Goal: Transaction & Acquisition: Book appointment/travel/reservation

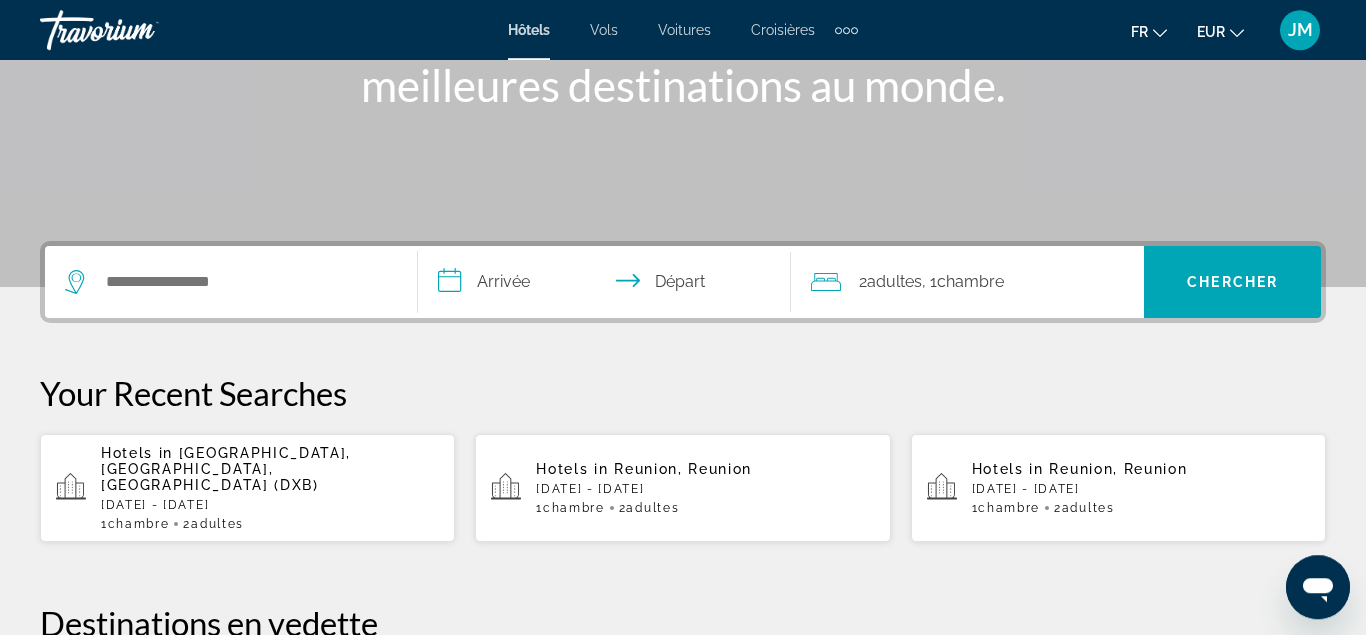
scroll to position [331, 0]
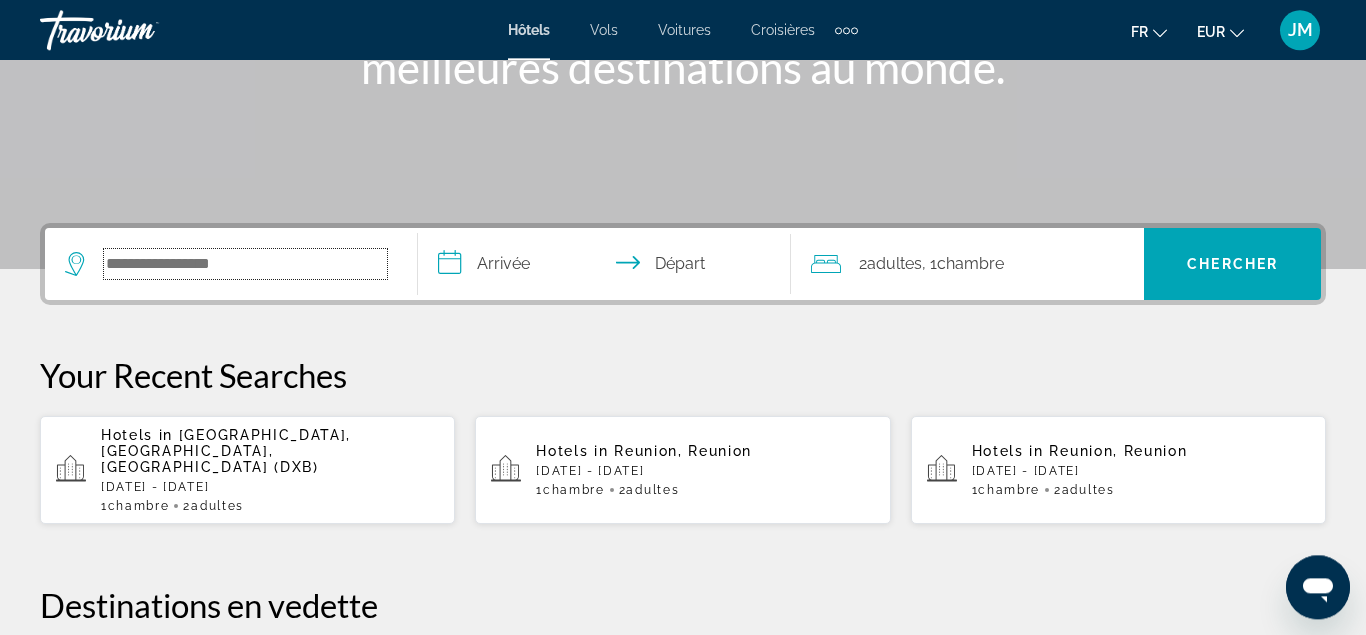
click at [278, 255] on input "Search widget" at bounding box center [245, 264] width 283 height 30
click at [215, 265] on input "Search widget" at bounding box center [245, 264] width 283 height 30
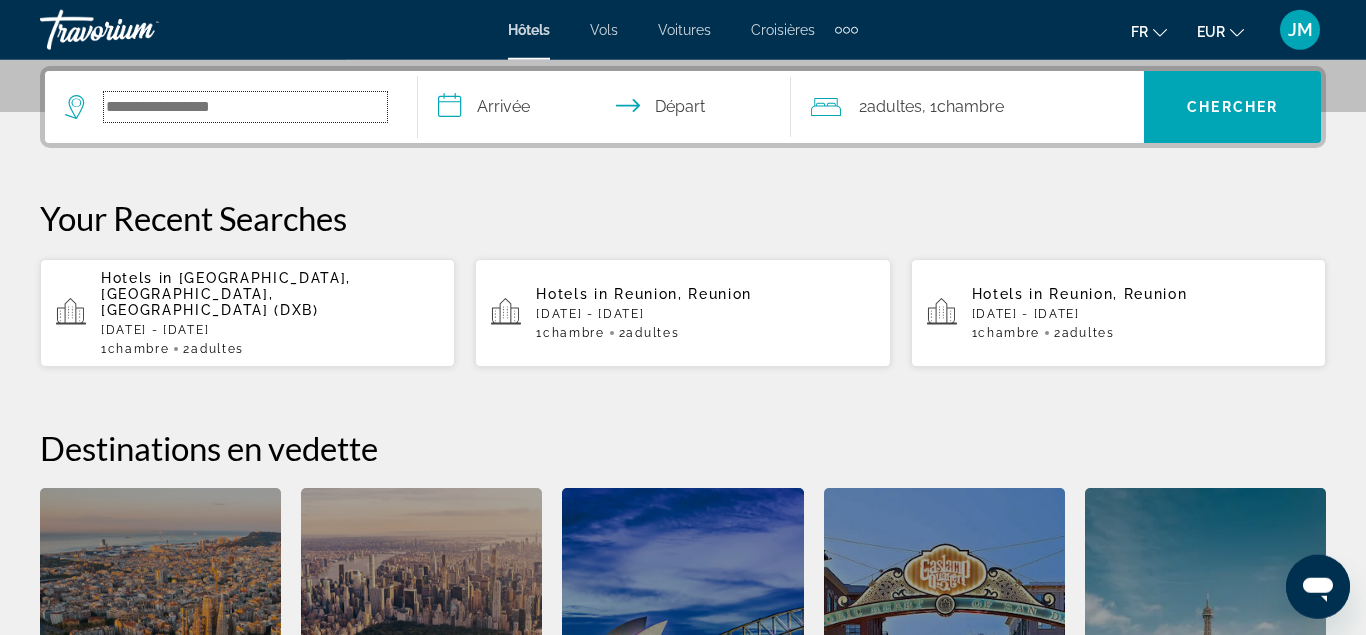
scroll to position [489, 0]
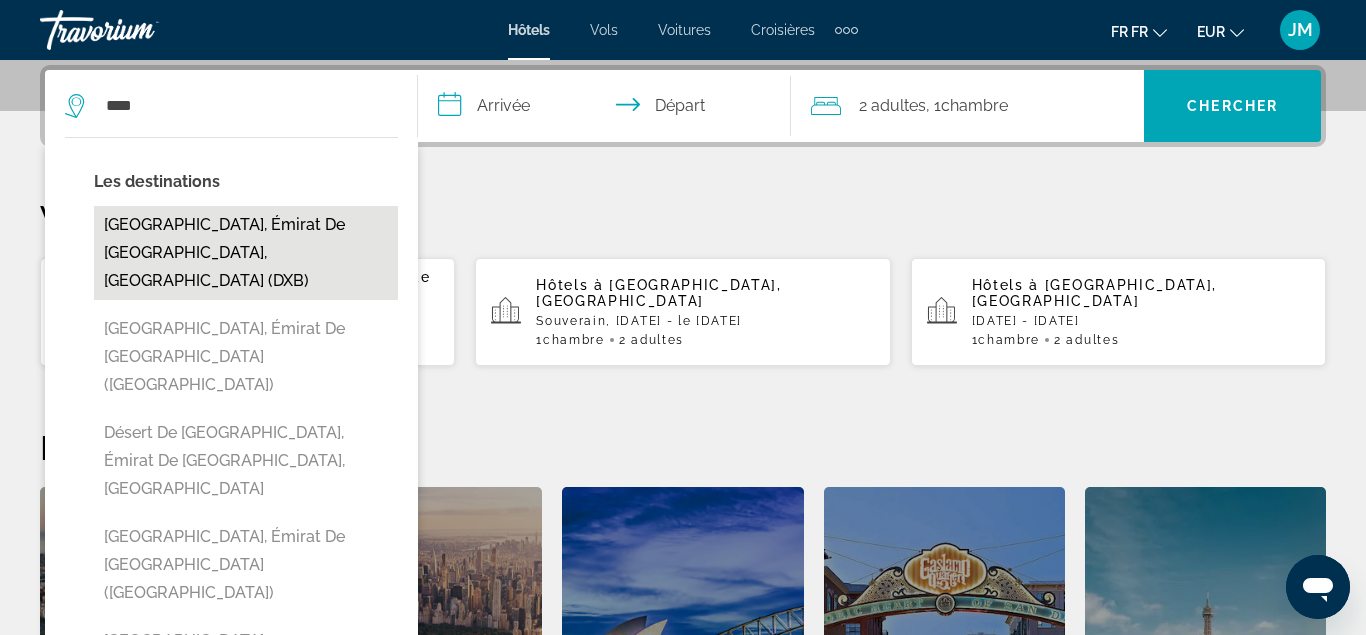
click at [189, 240] on button "[GEOGRAPHIC_DATA], Émirat de [GEOGRAPHIC_DATA], [GEOGRAPHIC_DATA] (DXB)" at bounding box center [246, 253] width 304 height 94
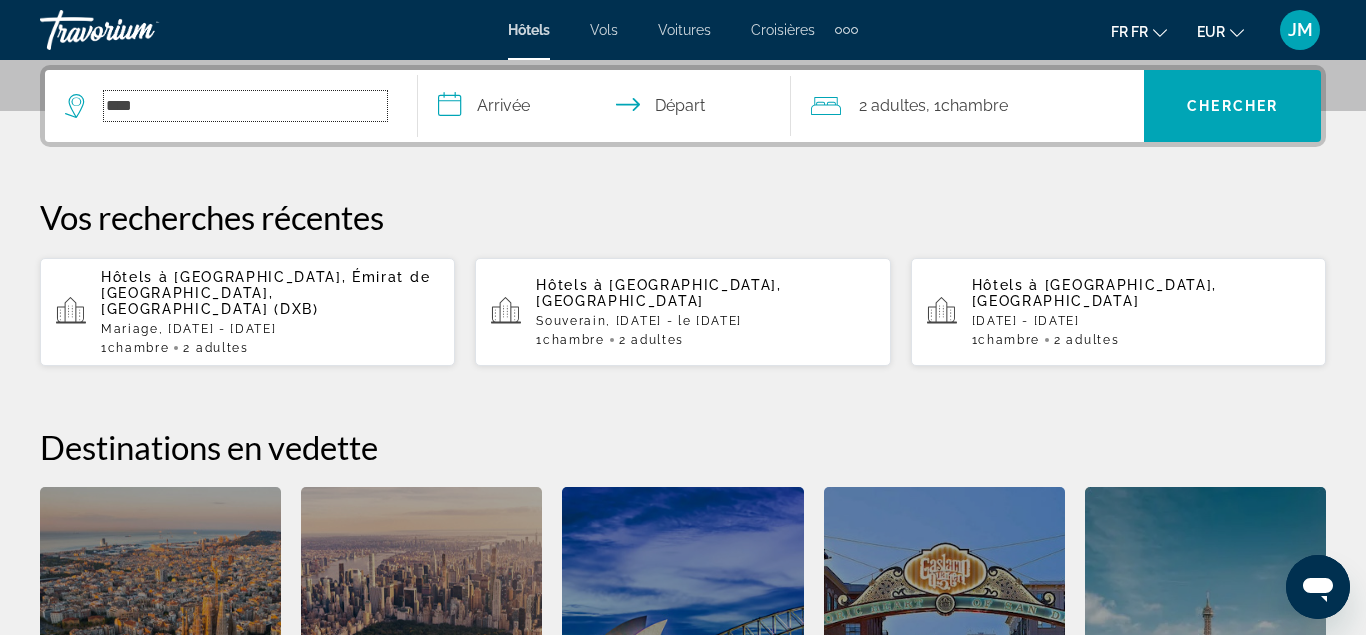
type input "**********"
click at [497, 102] on input "**********" at bounding box center [608, 109] width 381 height 78
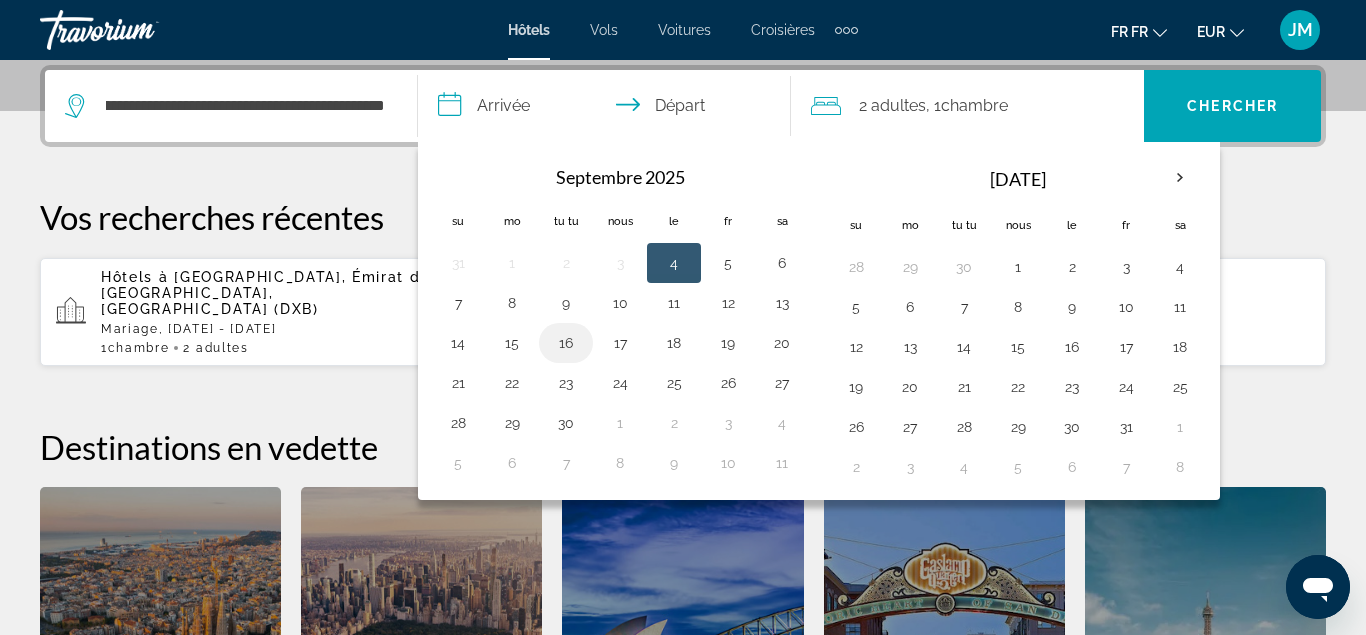
click at [562, 341] on button "16" at bounding box center [566, 343] width 32 height 28
click at [565, 339] on button "16" at bounding box center [566, 343] width 32 height 28
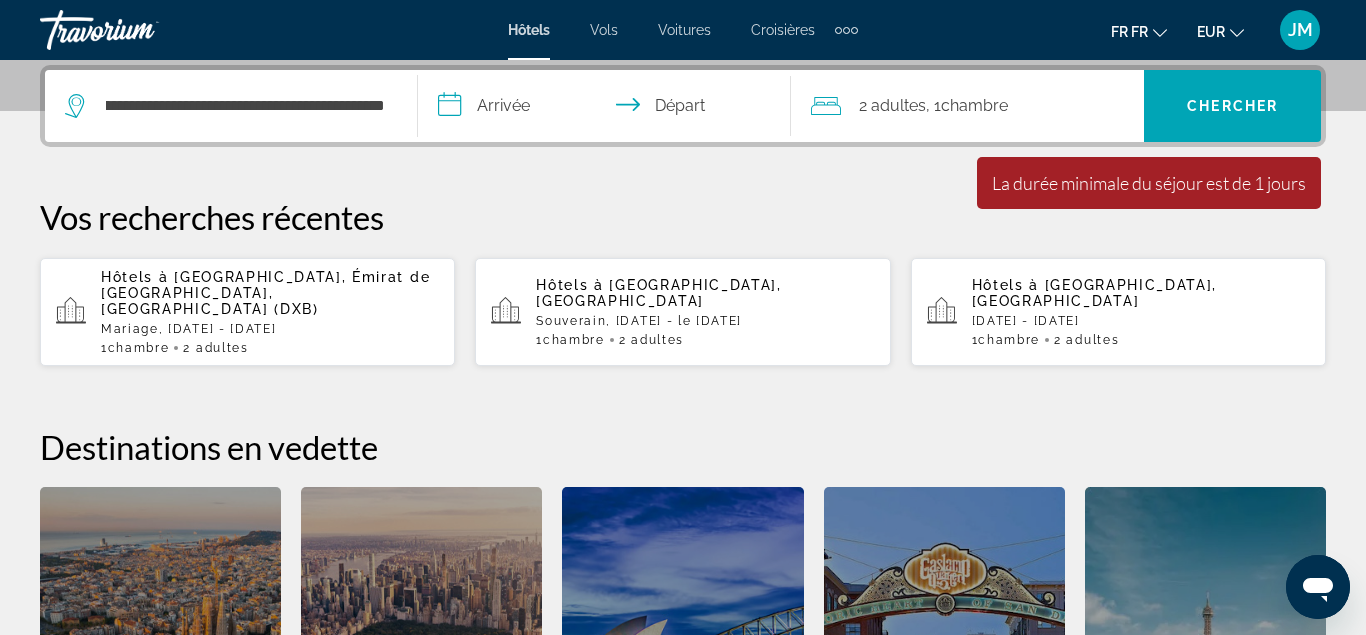
click at [507, 111] on input "**********" at bounding box center [608, 109] width 381 height 78
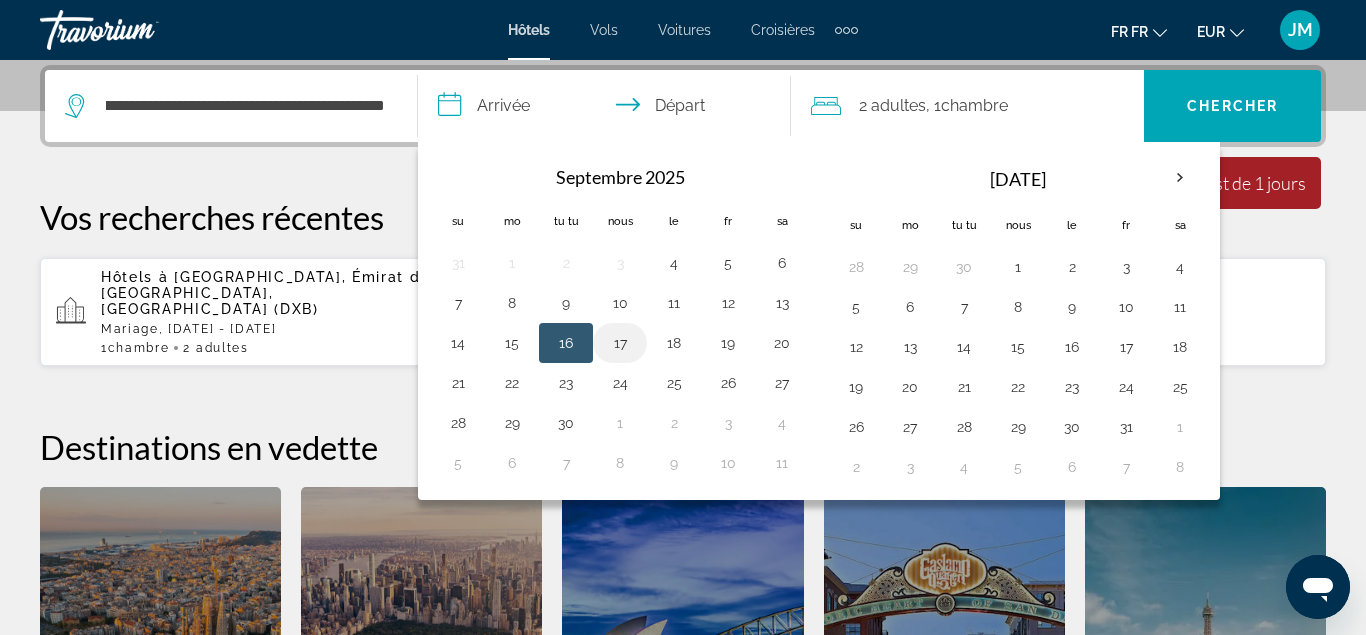
click at [612, 343] on button "17" at bounding box center [620, 343] width 32 height 28
click at [581, 342] on button "16" at bounding box center [566, 343] width 32 height 28
type input "**********"
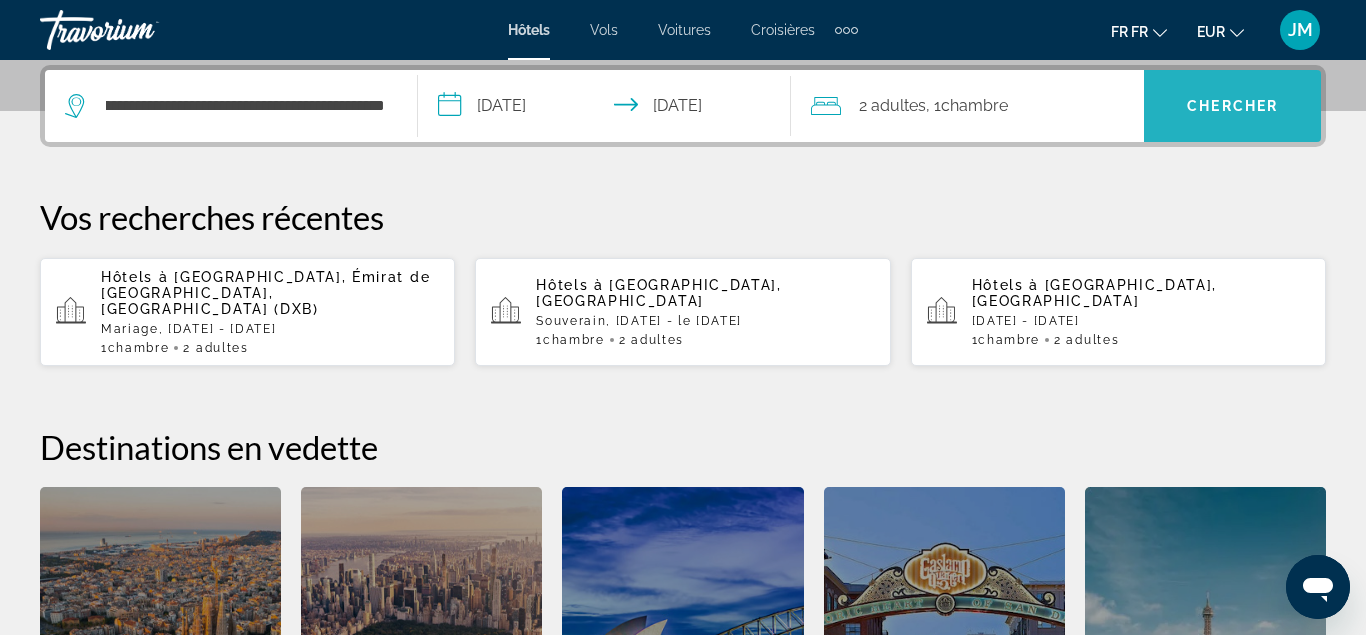
click at [1226, 116] on span "Le widget de recherche" at bounding box center [1232, 106] width 177 height 48
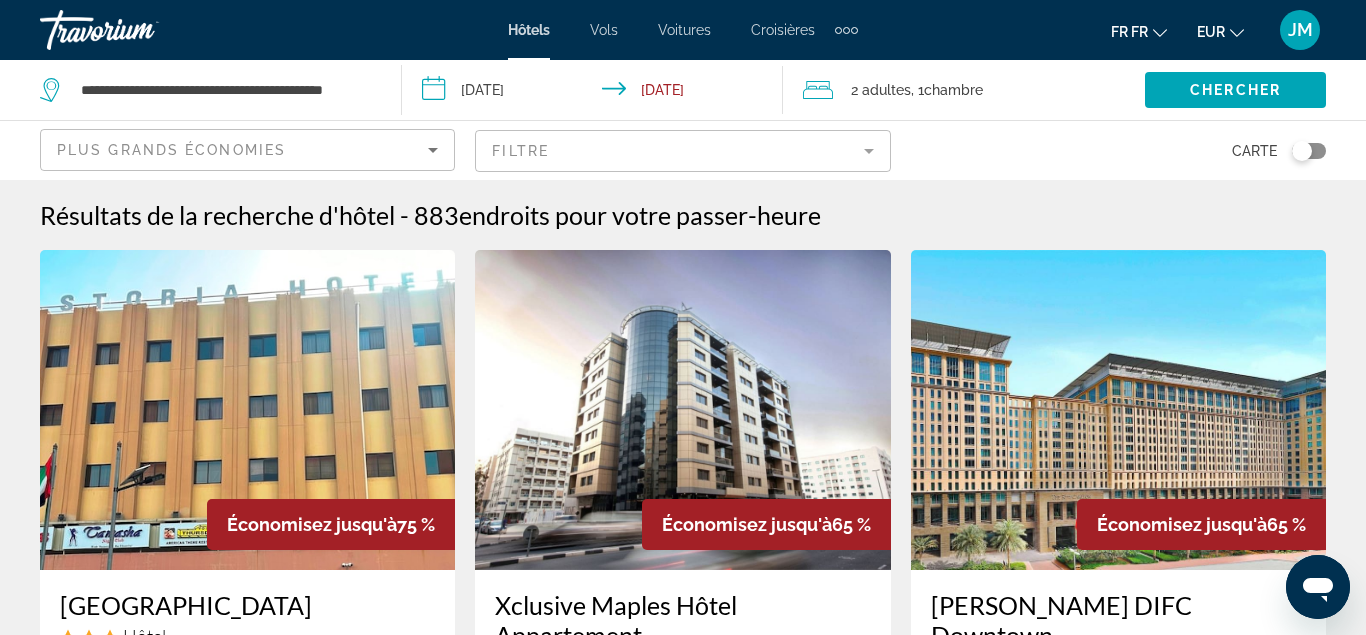
click at [844, 29] on div "Articles de navigation supplémentaires" at bounding box center [846, 30] width 7 height 7
click at [828, 54] on link "Activités" at bounding box center [814, 67] width 75 height 36
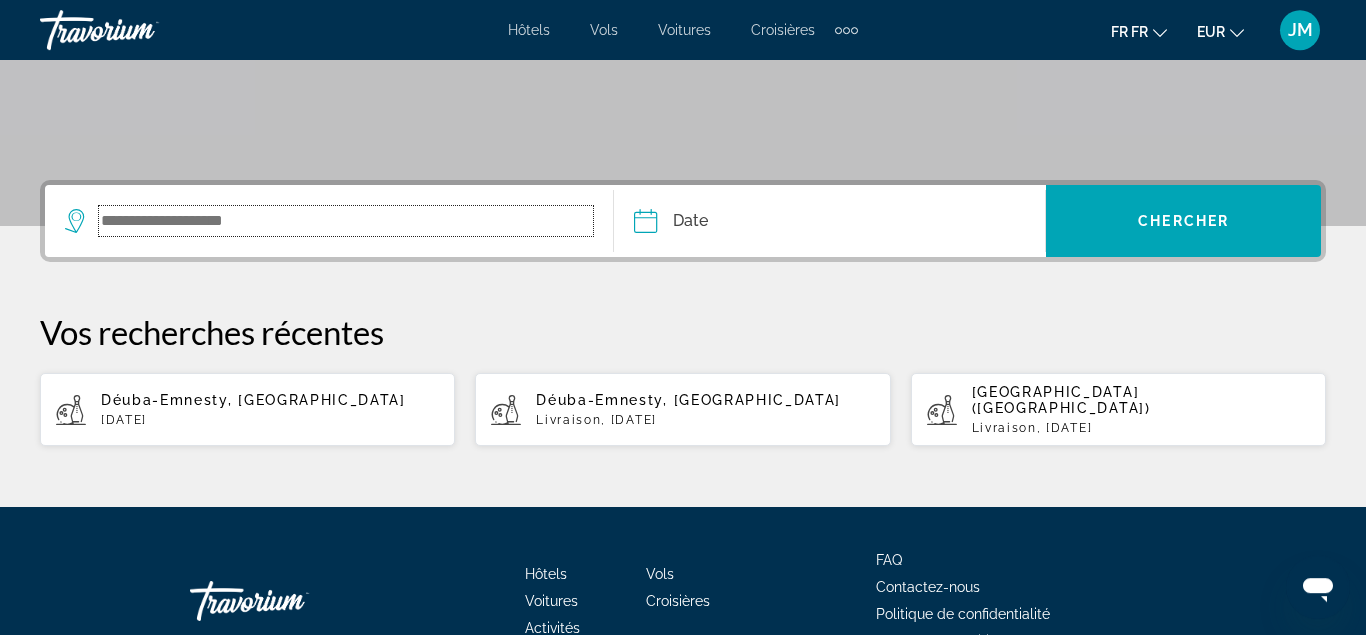
click at [302, 213] on input "Le widget de recherche" at bounding box center [346, 221] width 494 height 30
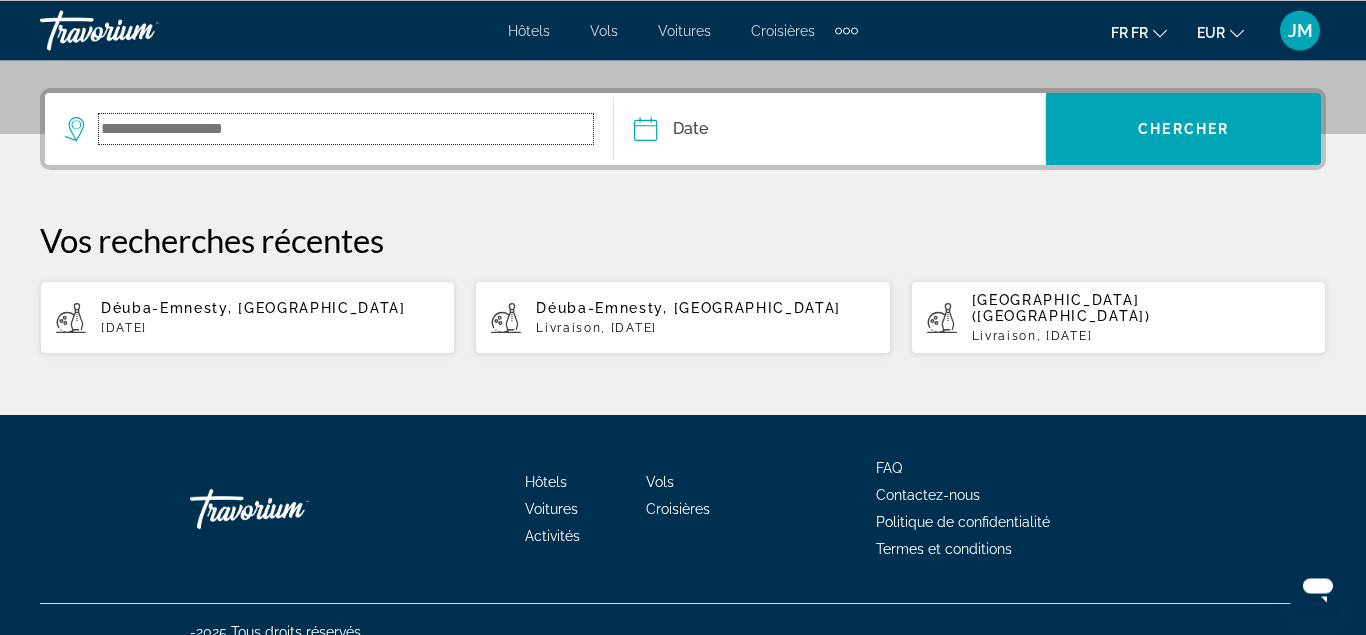
scroll to position [475, 0]
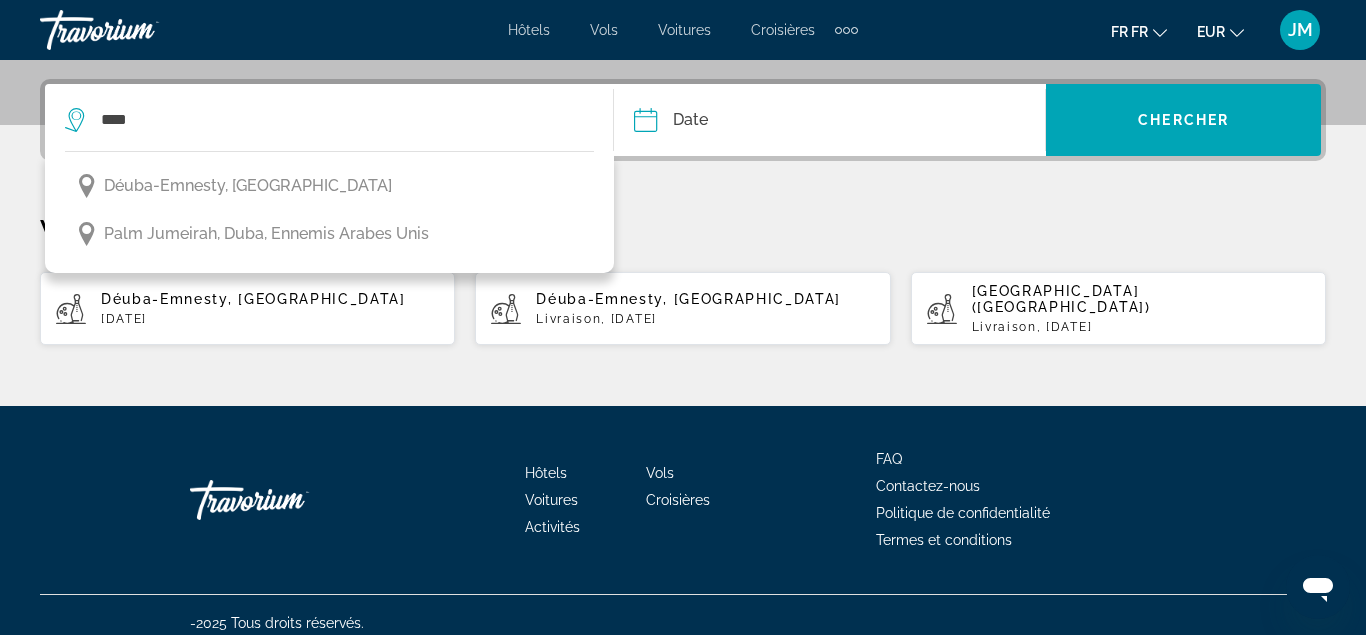
click at [993, 293] on span "[GEOGRAPHIC_DATA] ([GEOGRAPHIC_DATA])" at bounding box center [1061, 299] width 179 height 32
type input "**********"
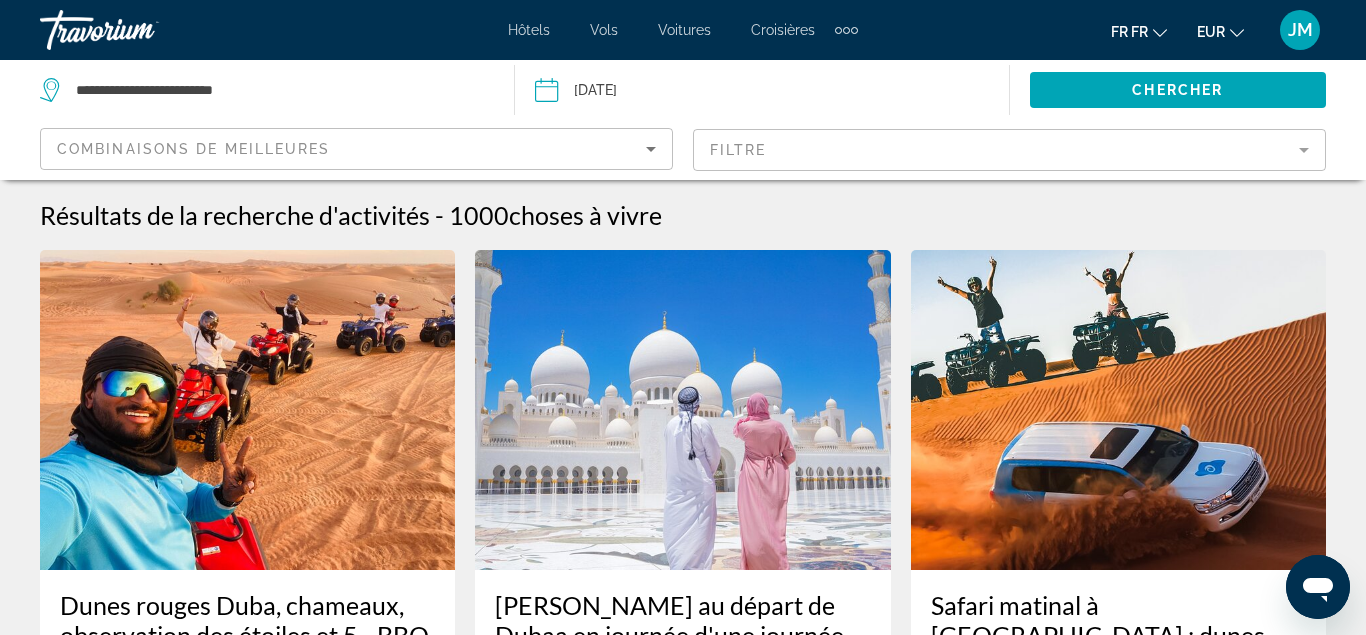
click at [595, 81] on input "Date: Sep 24, 2025" at bounding box center [652, 93] width 245 height 66
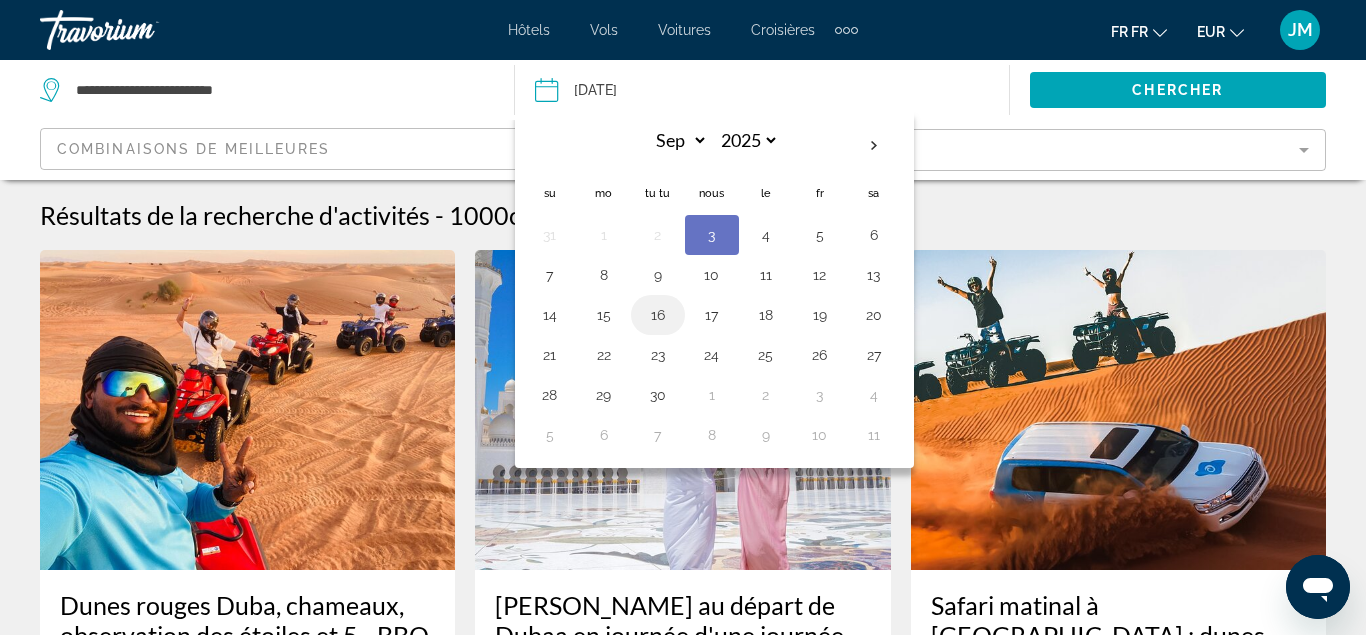
click at [647, 314] on button "16" at bounding box center [658, 315] width 32 height 28
type input "**********"
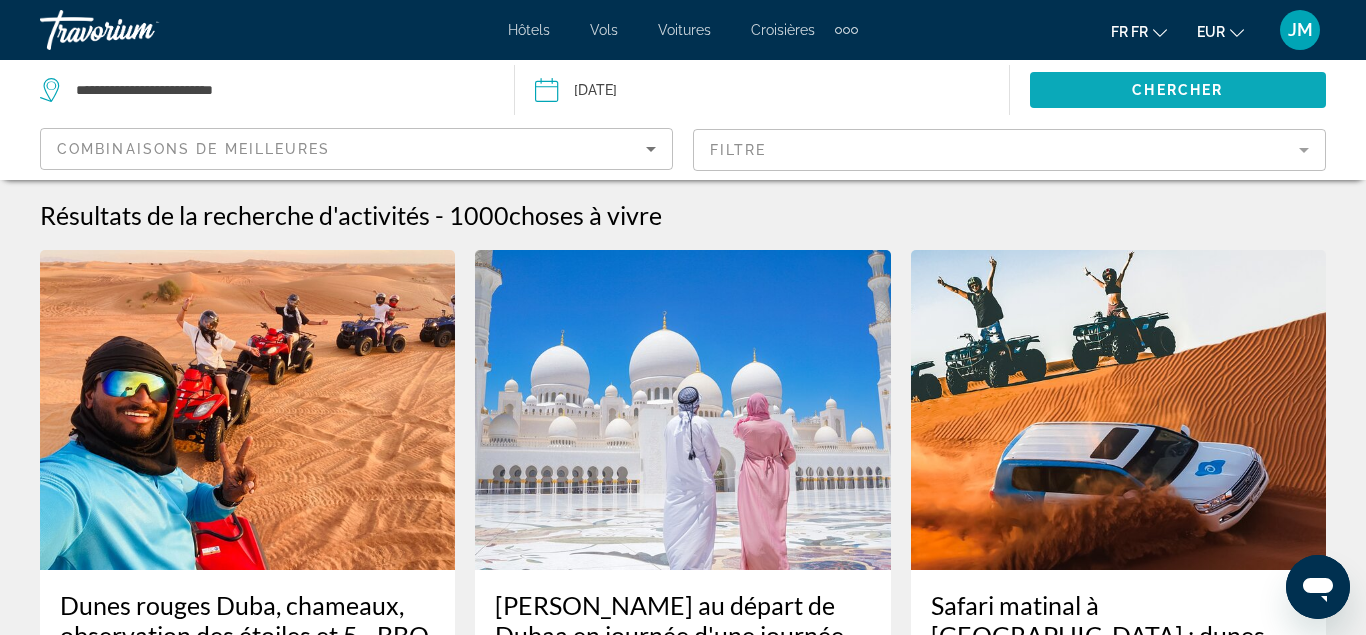
click at [1181, 84] on span "Chercher" at bounding box center [1177, 90] width 91 height 16
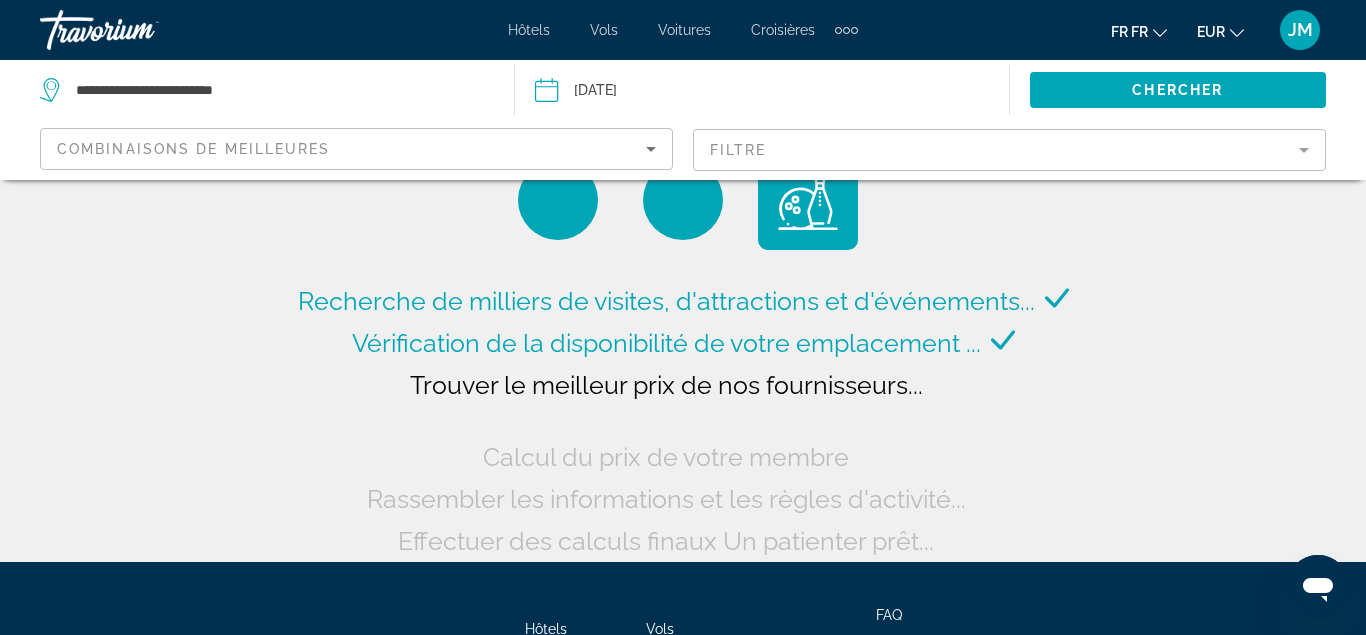
click at [1289, 155] on mat-form-field "Filtre" at bounding box center [1009, 150] width 633 height 42
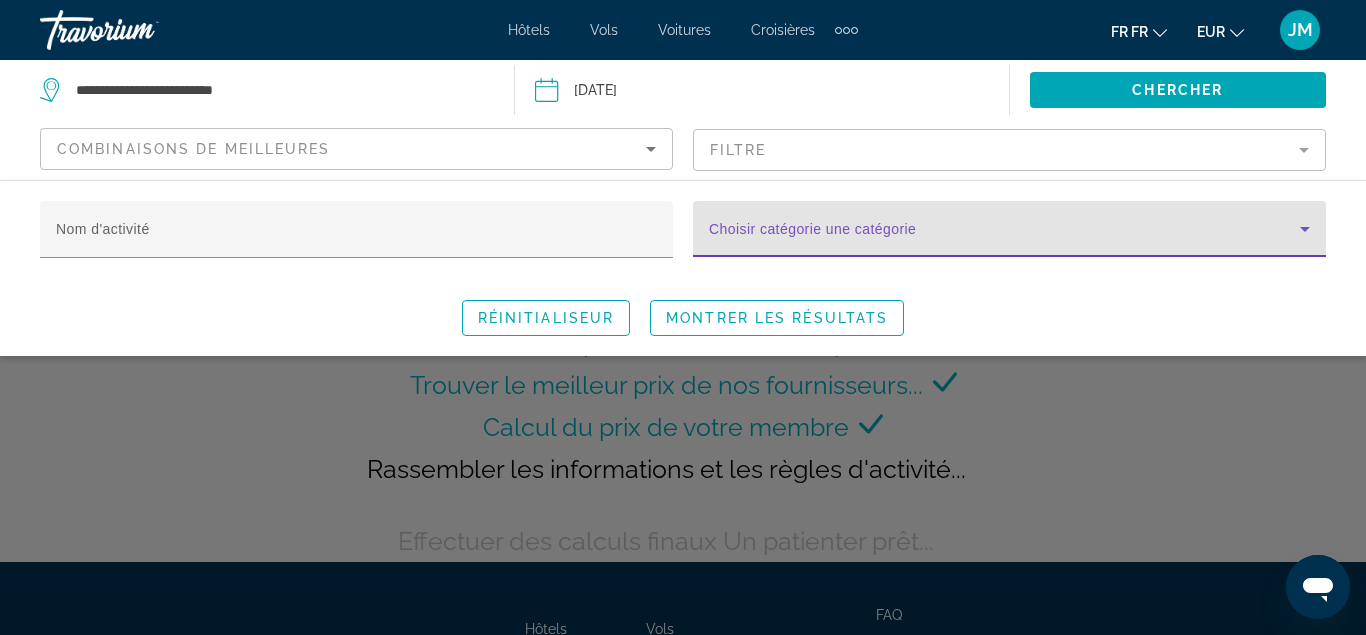
click at [1294, 224] on icon "Le widget de recherche" at bounding box center [1305, 229] width 24 height 24
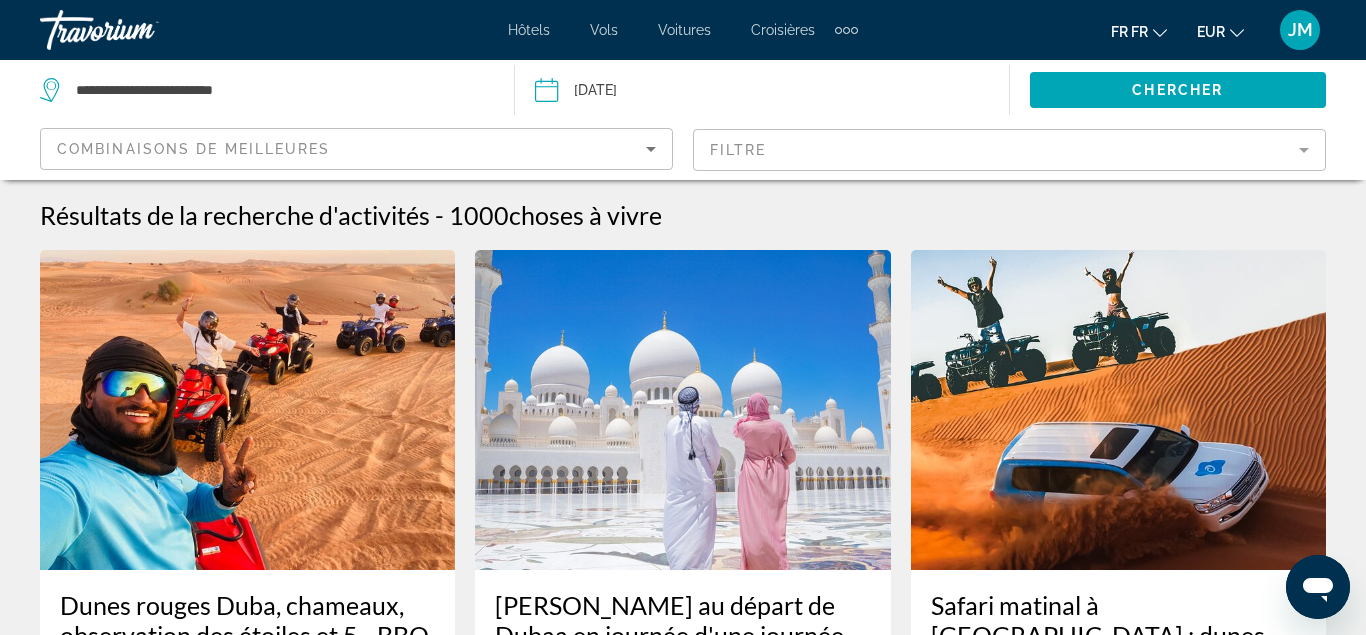
click at [1087, 157] on mat-form-field "Filtre" at bounding box center [1009, 150] width 633 height 42
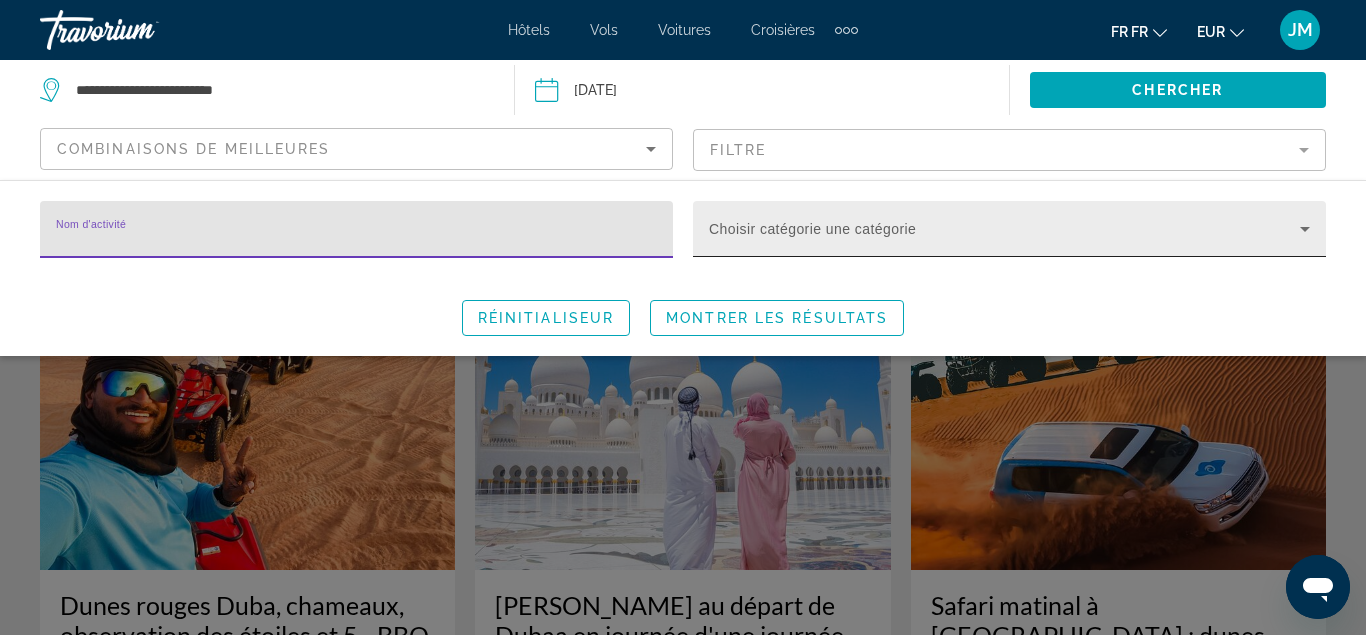
click at [1305, 223] on icon "Le widget de recherche" at bounding box center [1305, 229] width 24 height 24
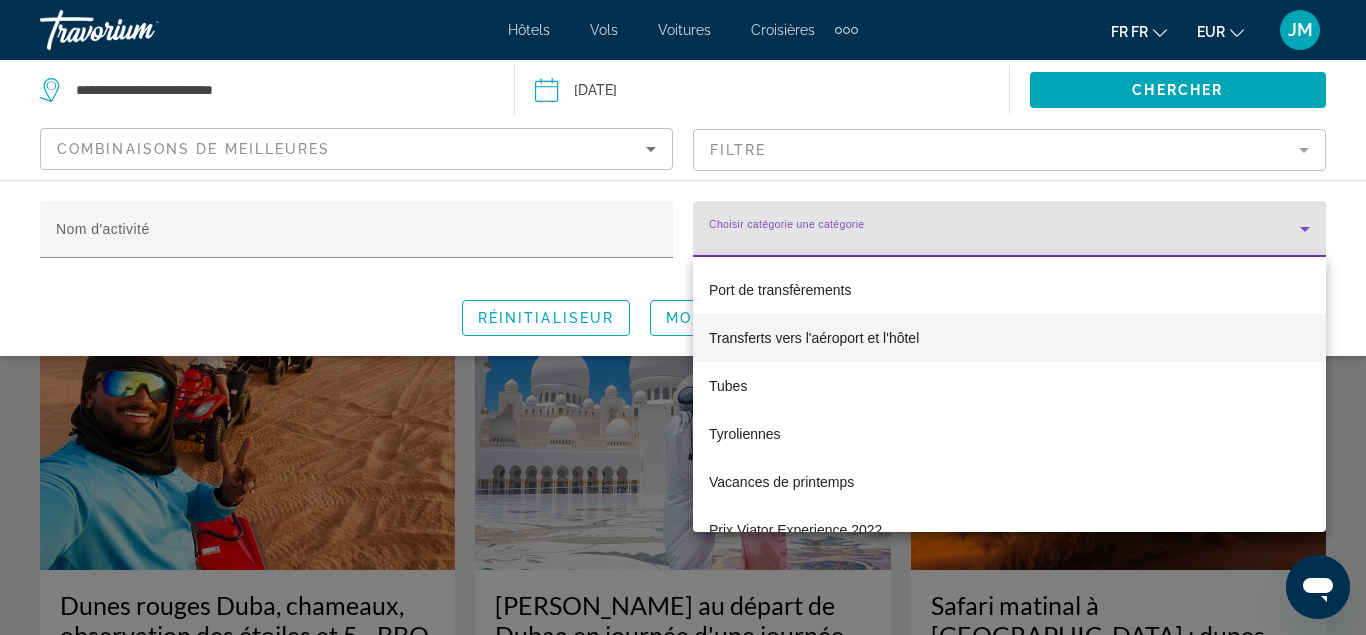
scroll to position [7965, 0]
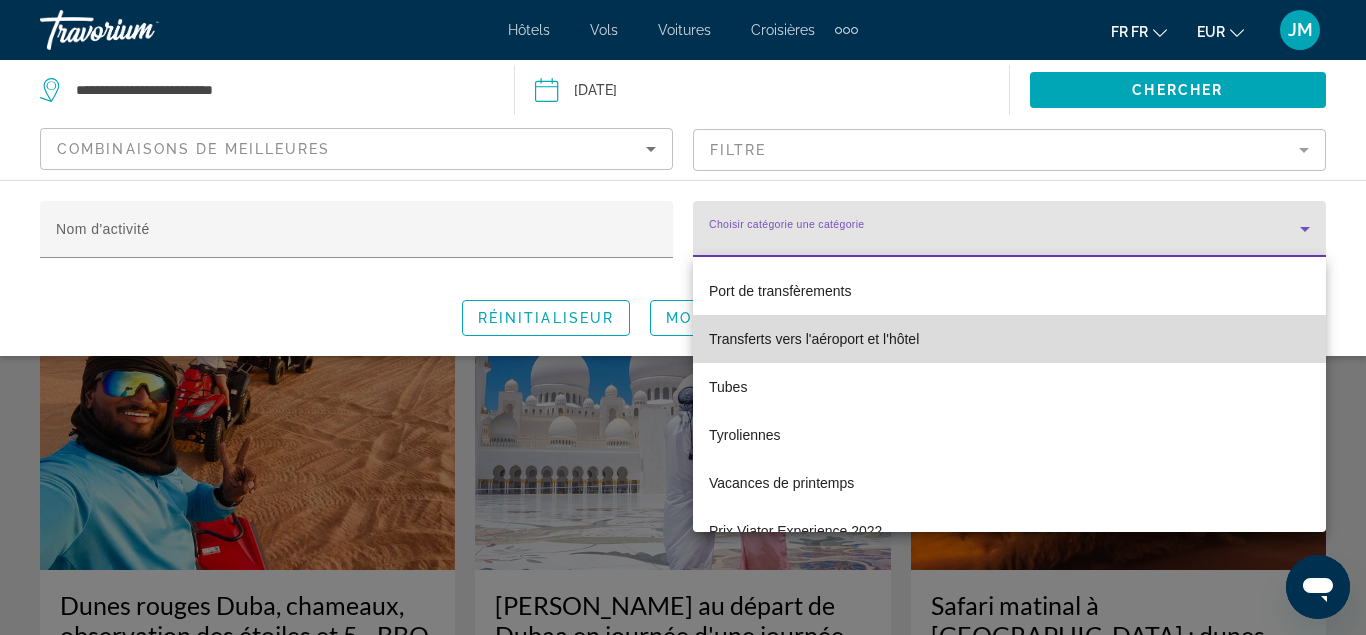
click at [875, 335] on span "Transferts vers l'aéroport et l'hôtel" at bounding box center [814, 339] width 210 height 24
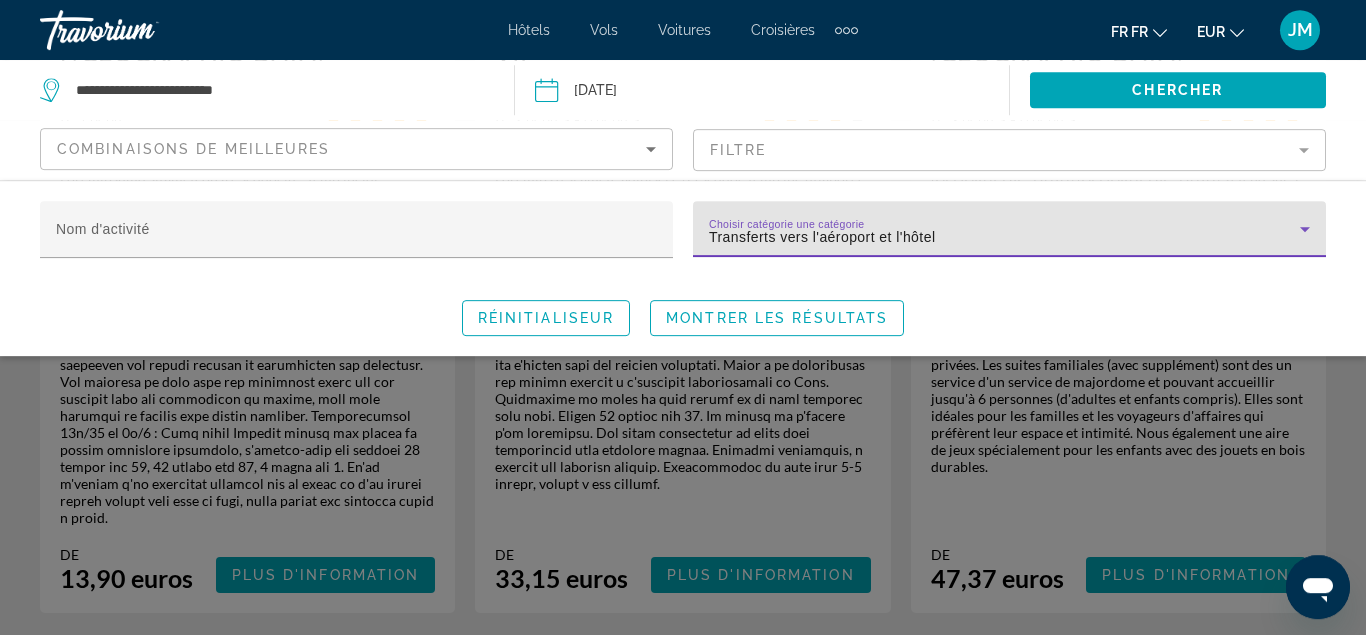
scroll to position [614, 0]
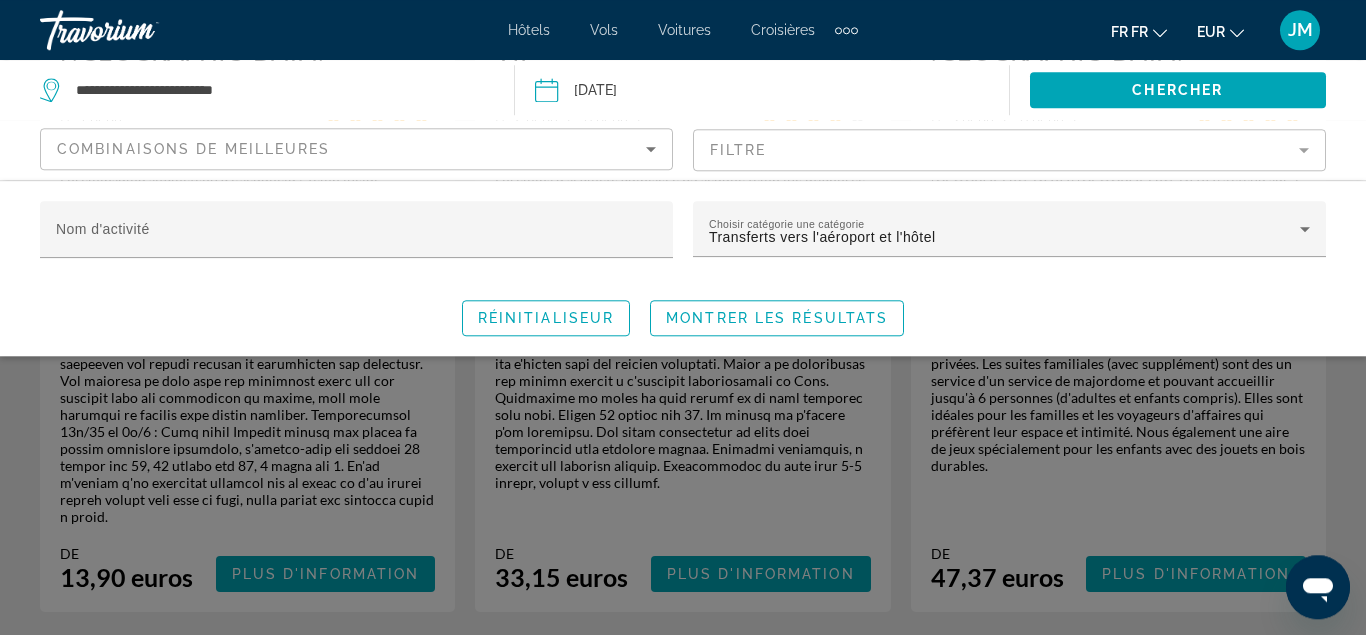
click at [1346, 437] on div "Le widget de recherche" at bounding box center [683, 462] width 1366 height 345
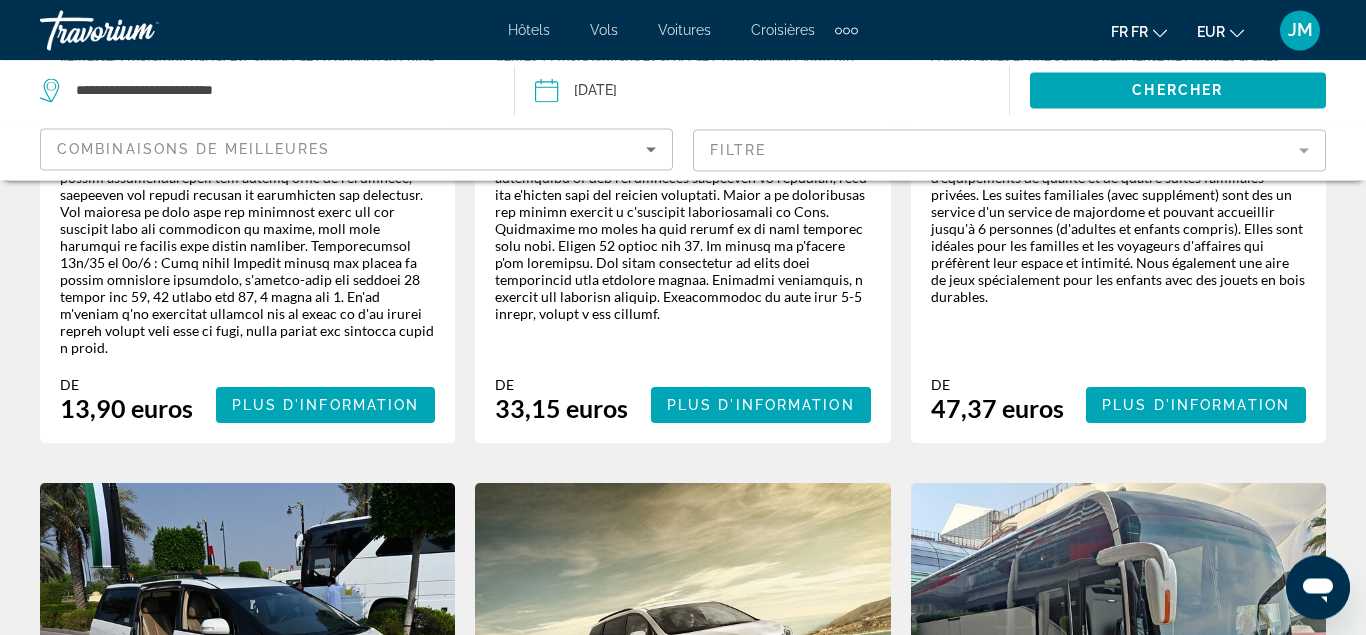
scroll to position [785, 0]
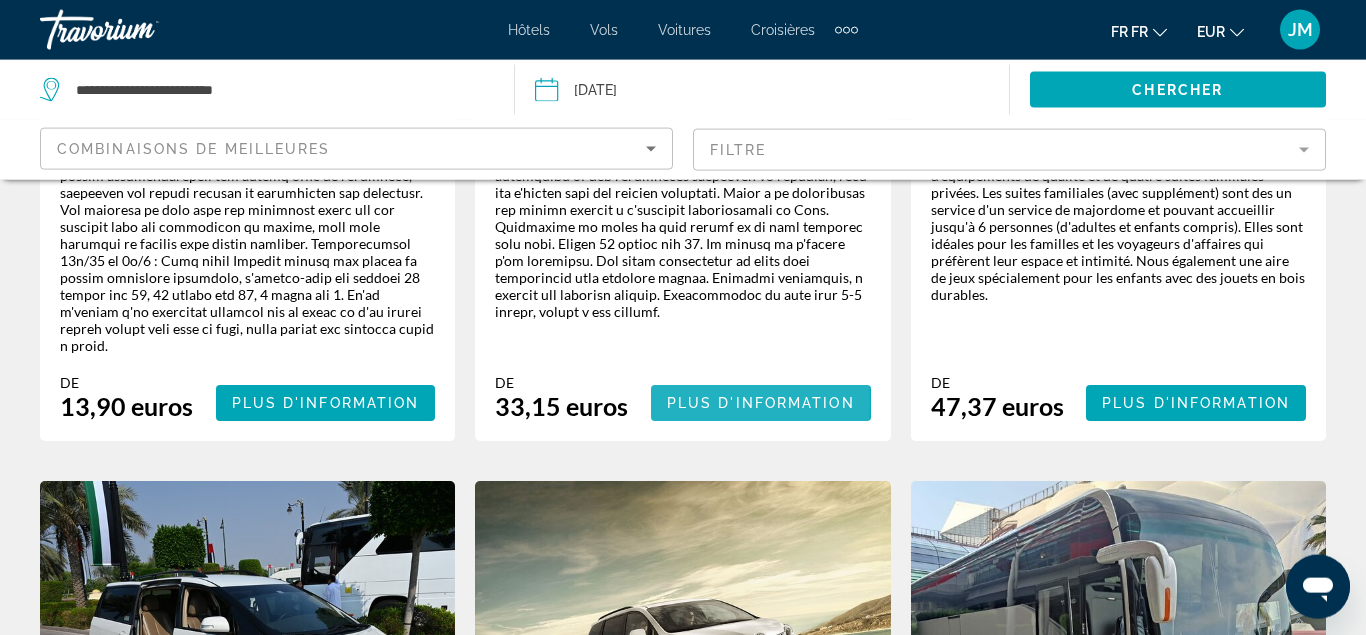
click at [703, 395] on span "Plus d'information" at bounding box center [761, 403] width 188 height 16
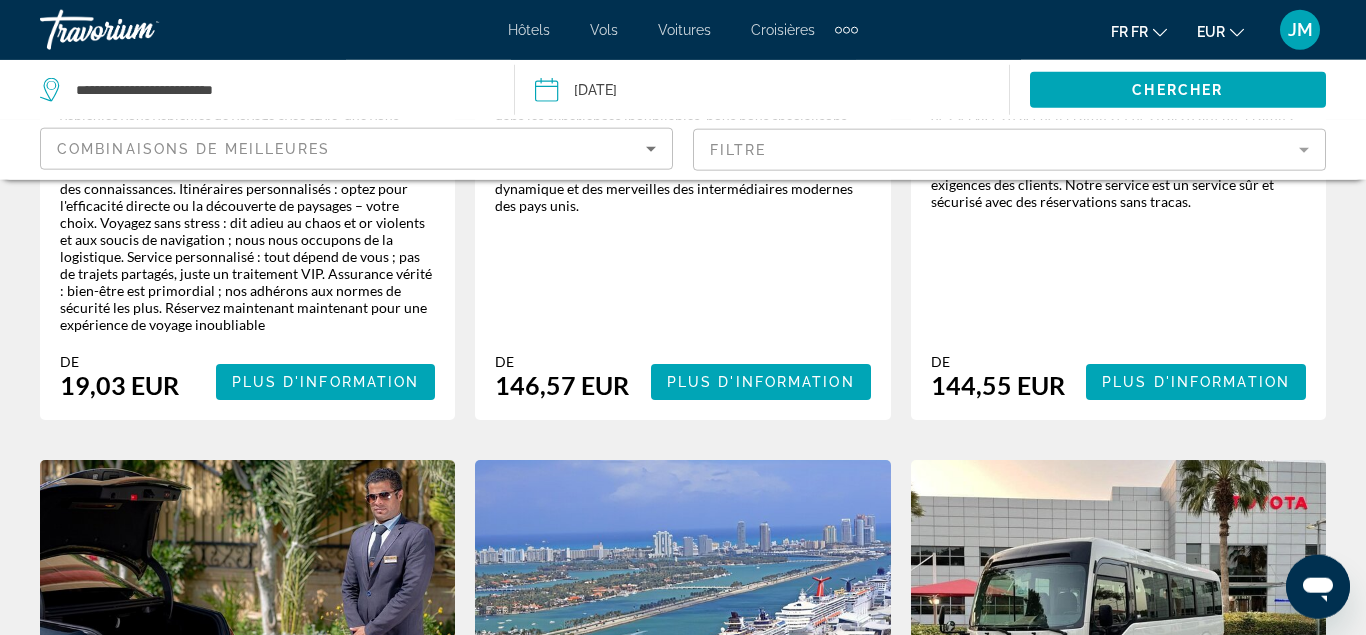
scroll to position [1757, 0]
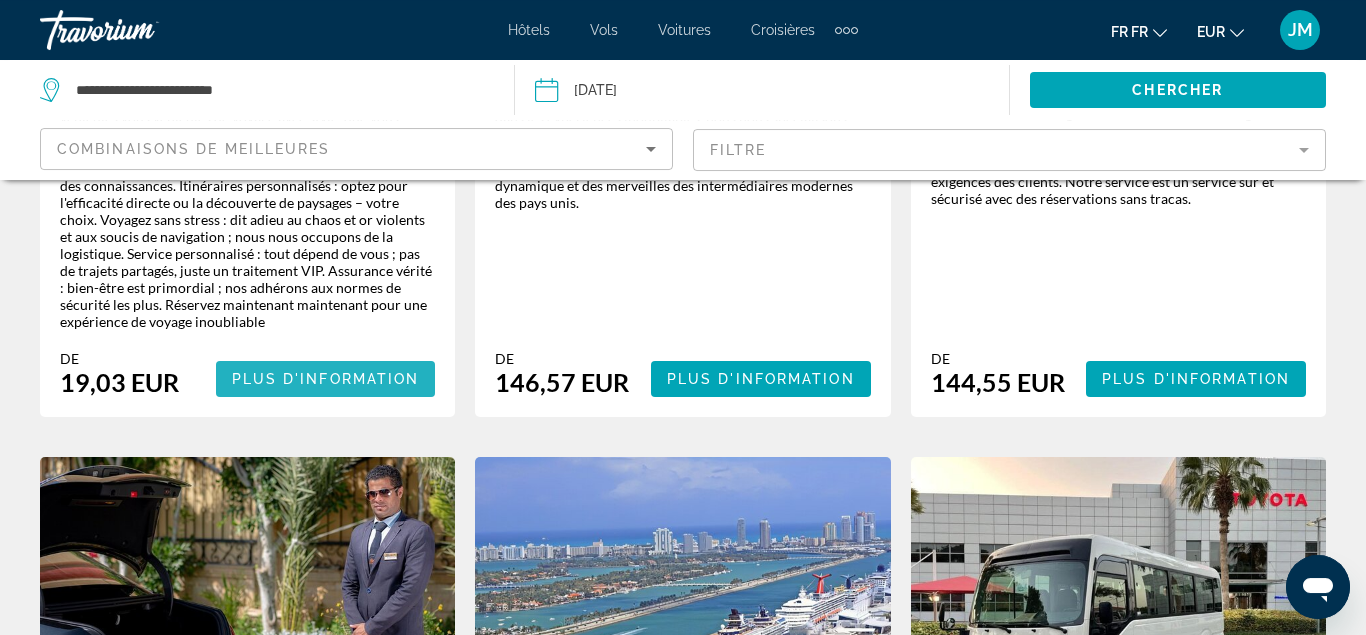
click at [346, 371] on span "Plus d'information" at bounding box center [326, 379] width 188 height 16
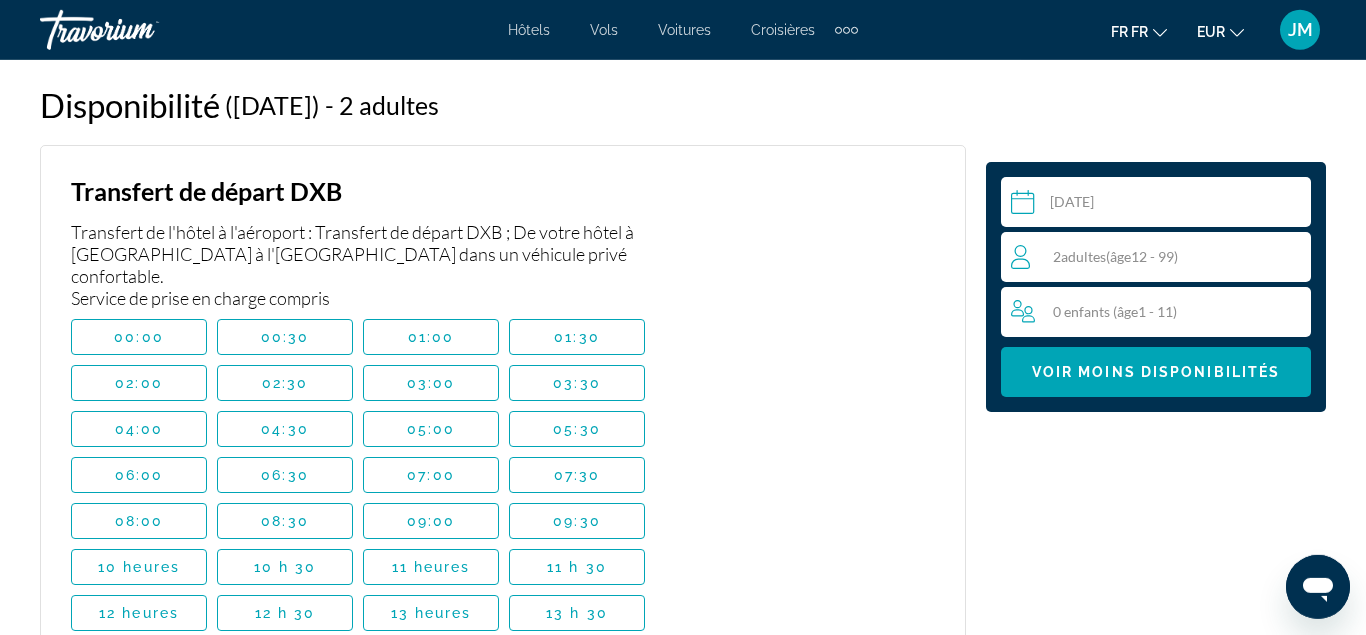
scroll to position [3908, 0]
click at [1099, 260] on span "Adultes" at bounding box center [1083, 256] width 45 height 17
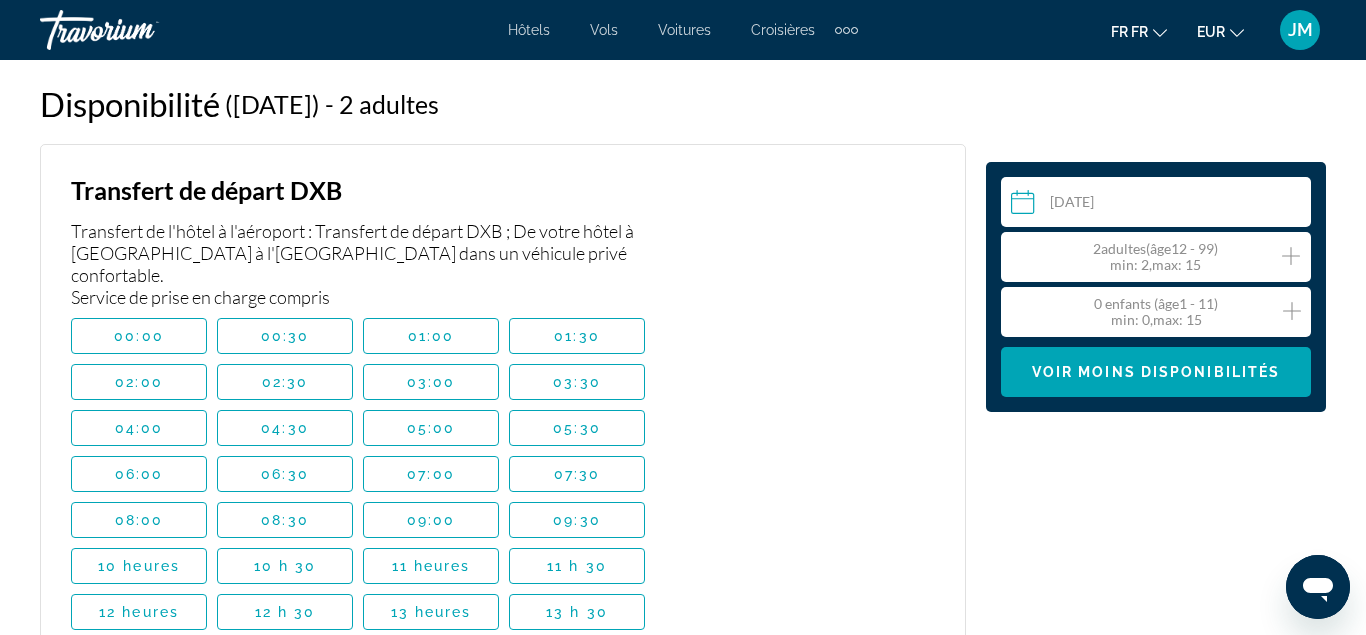
click at [1286, 252] on icon "Increment adults" at bounding box center [1291, 256] width 18 height 24
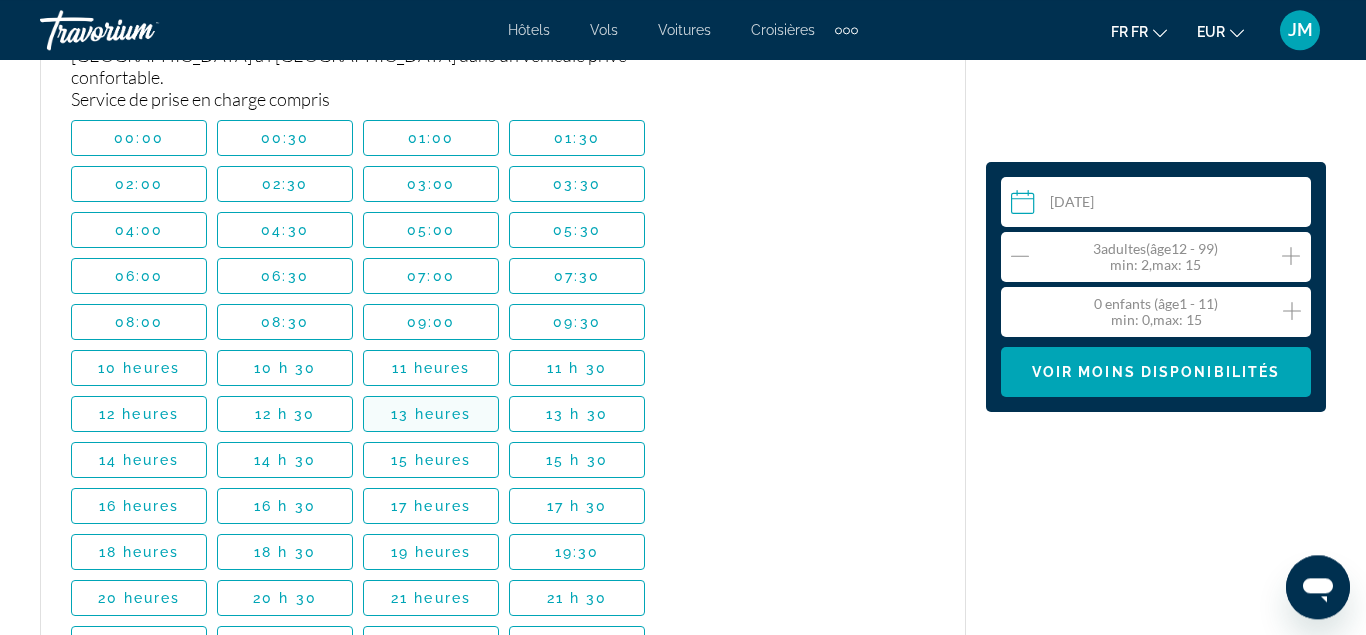
scroll to position [4102, 0]
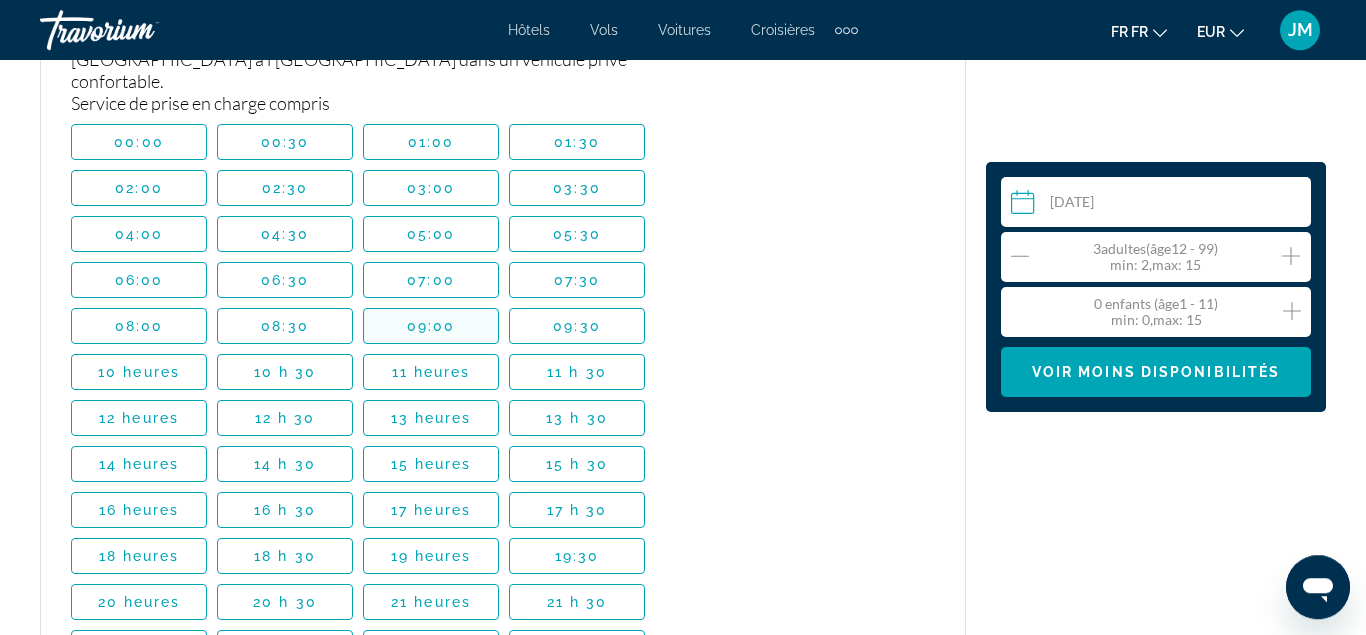
click at [388, 311] on span "Principaux contenus" at bounding box center [431, 326] width 134 height 48
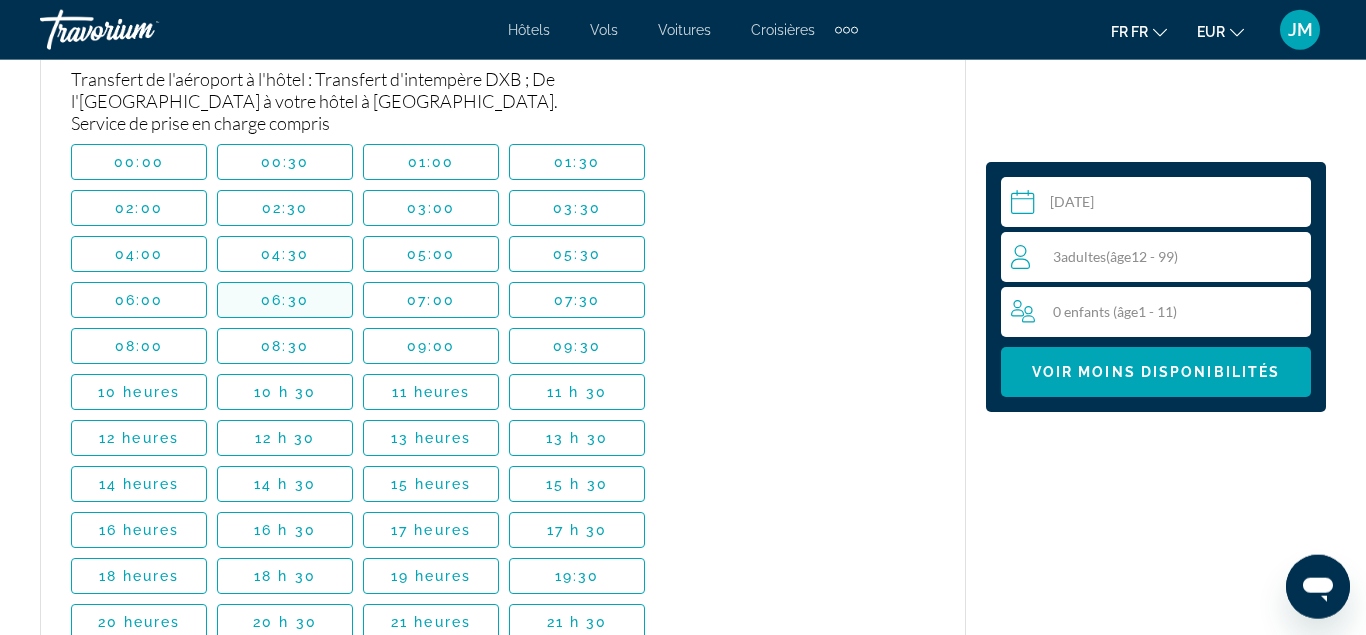
scroll to position [4818, 0]
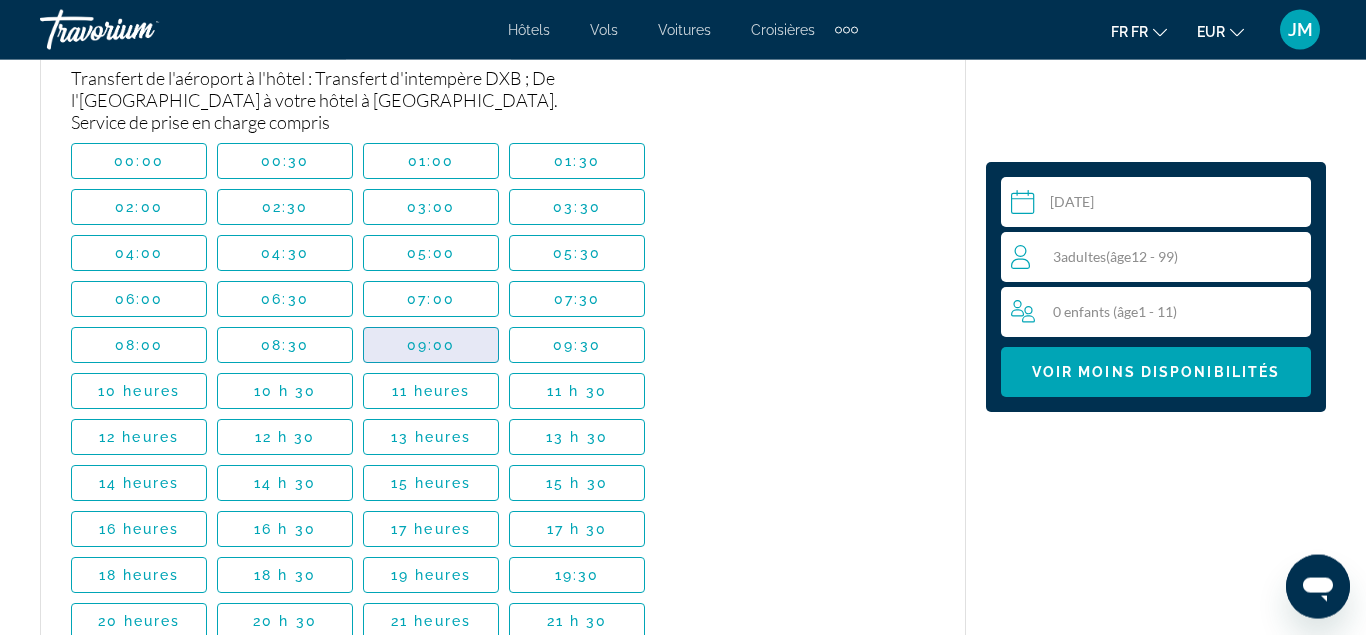
click at [456, 323] on span "Principaux contenus" at bounding box center [431, 345] width 134 height 48
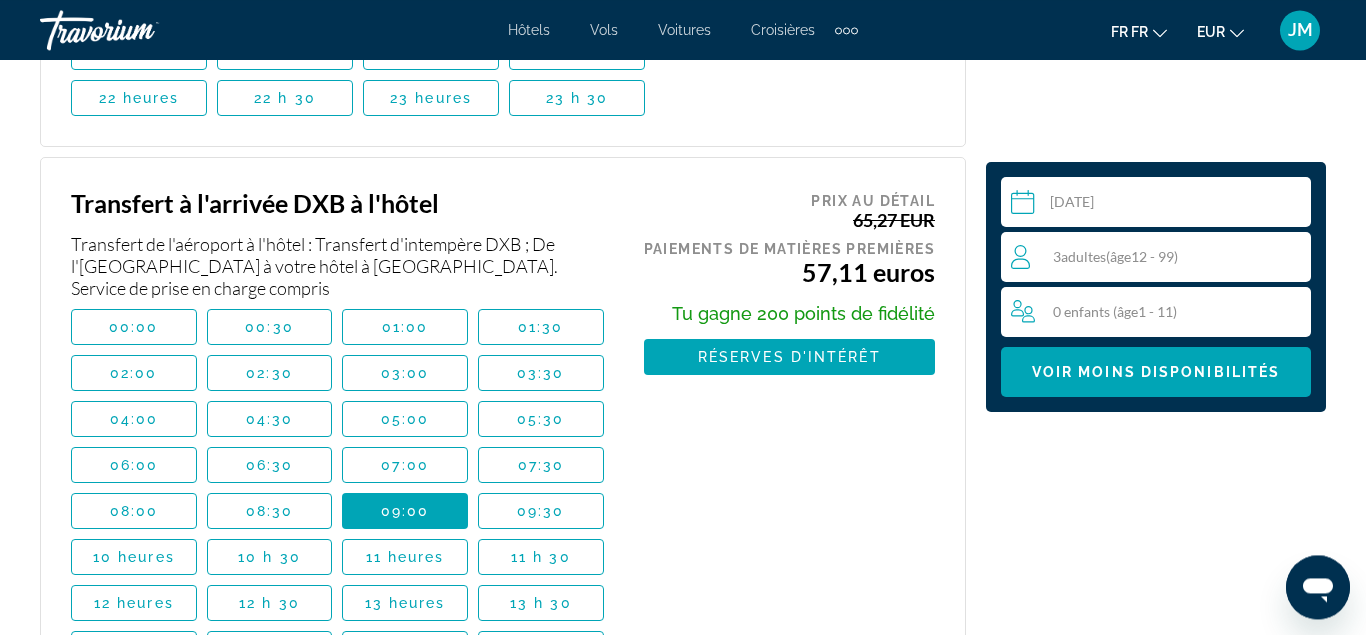
scroll to position [4651, 0]
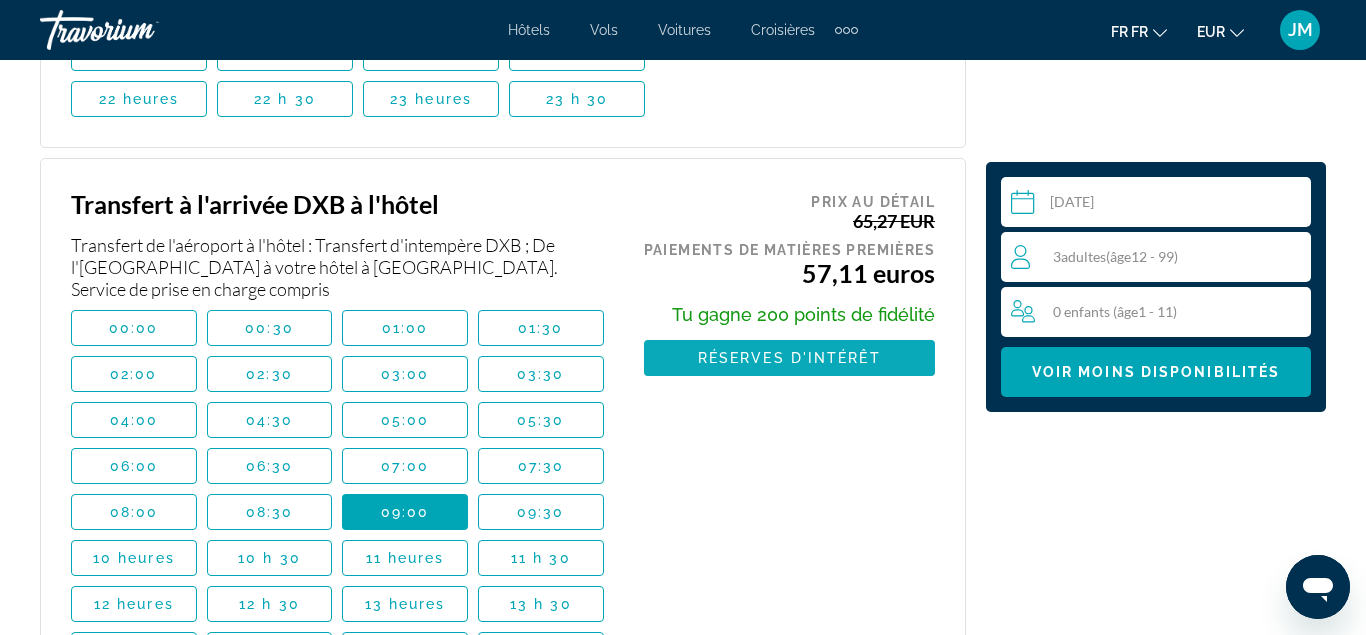
click at [805, 350] on span "Réserves d'intérêt" at bounding box center [789, 358] width 183 height 16
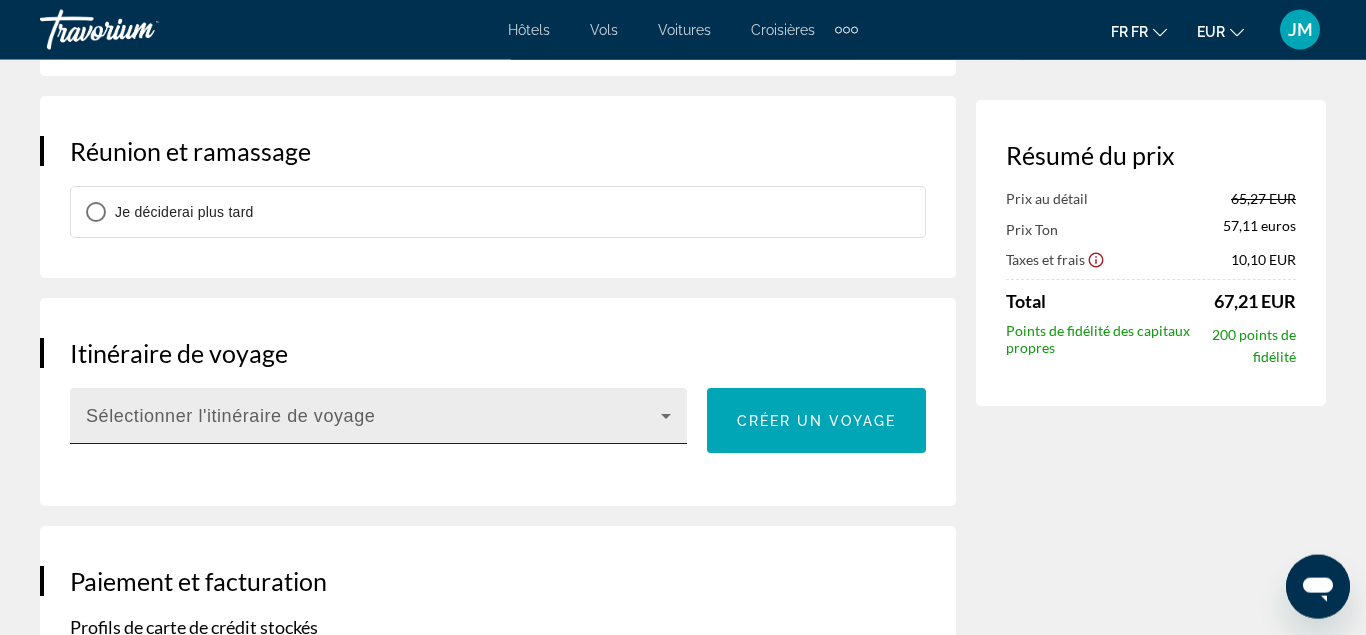
scroll to position [1986, 0]
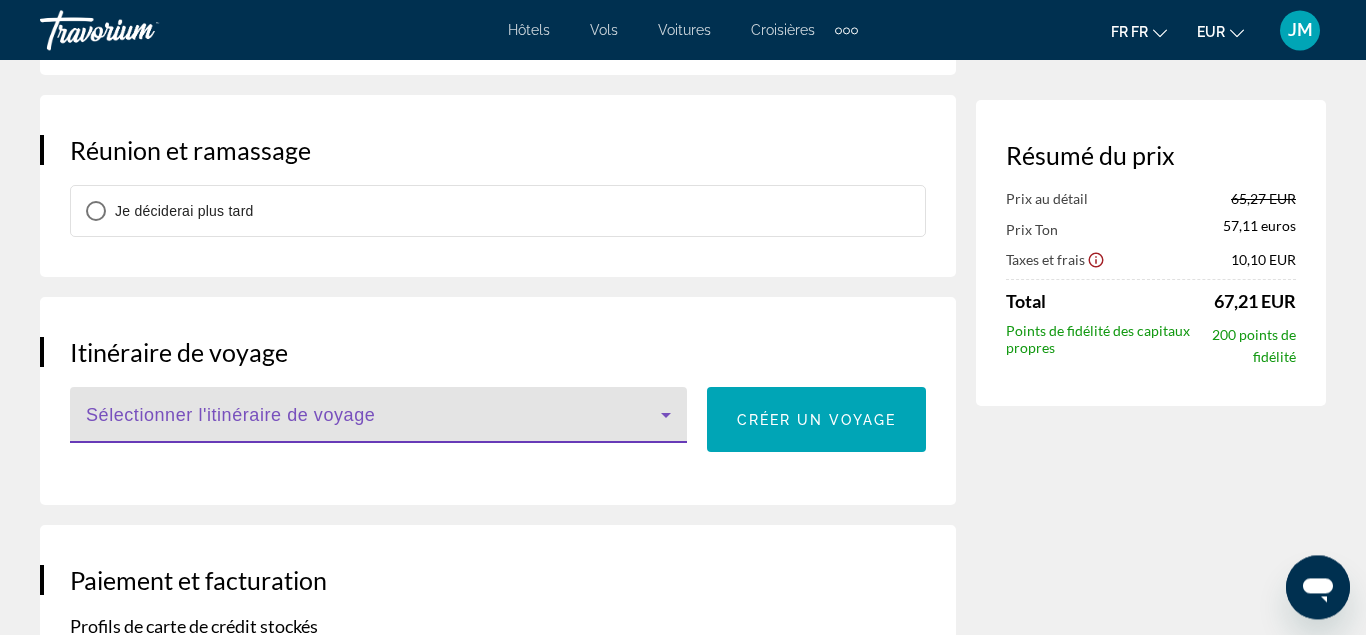
click at [674, 408] on icon "Principaux contenus" at bounding box center [666, 415] width 24 height 24
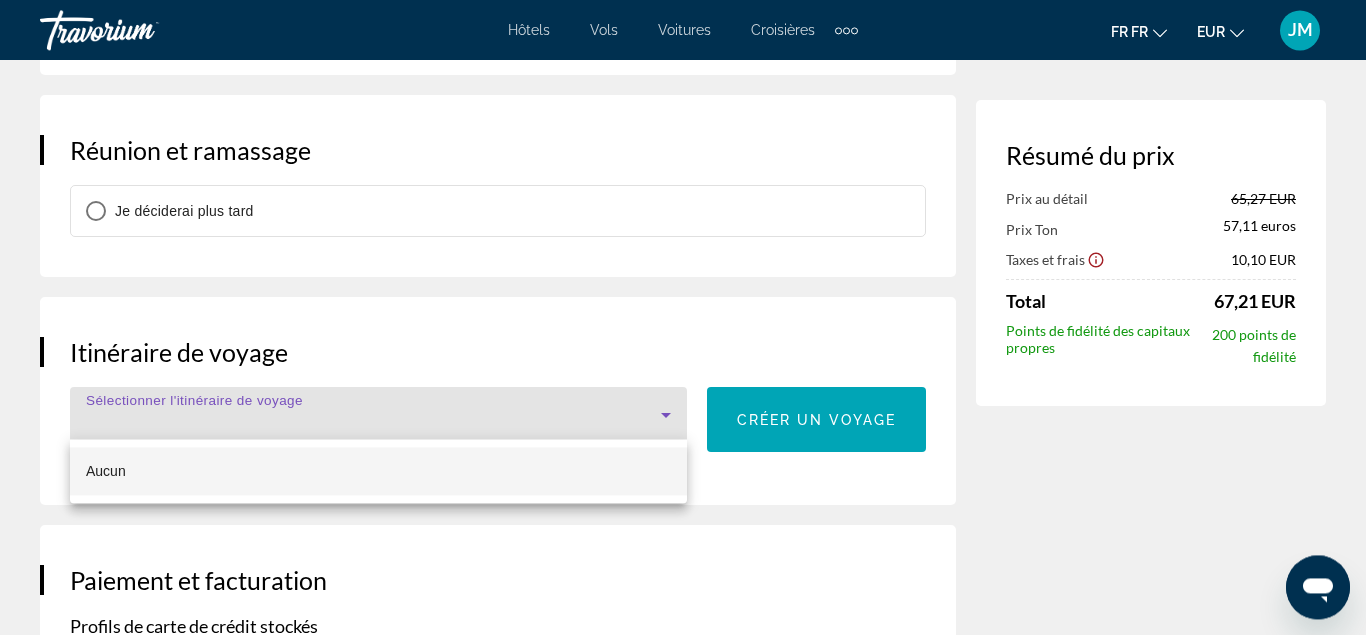
click at [674, 408] on div at bounding box center [683, 317] width 1366 height 635
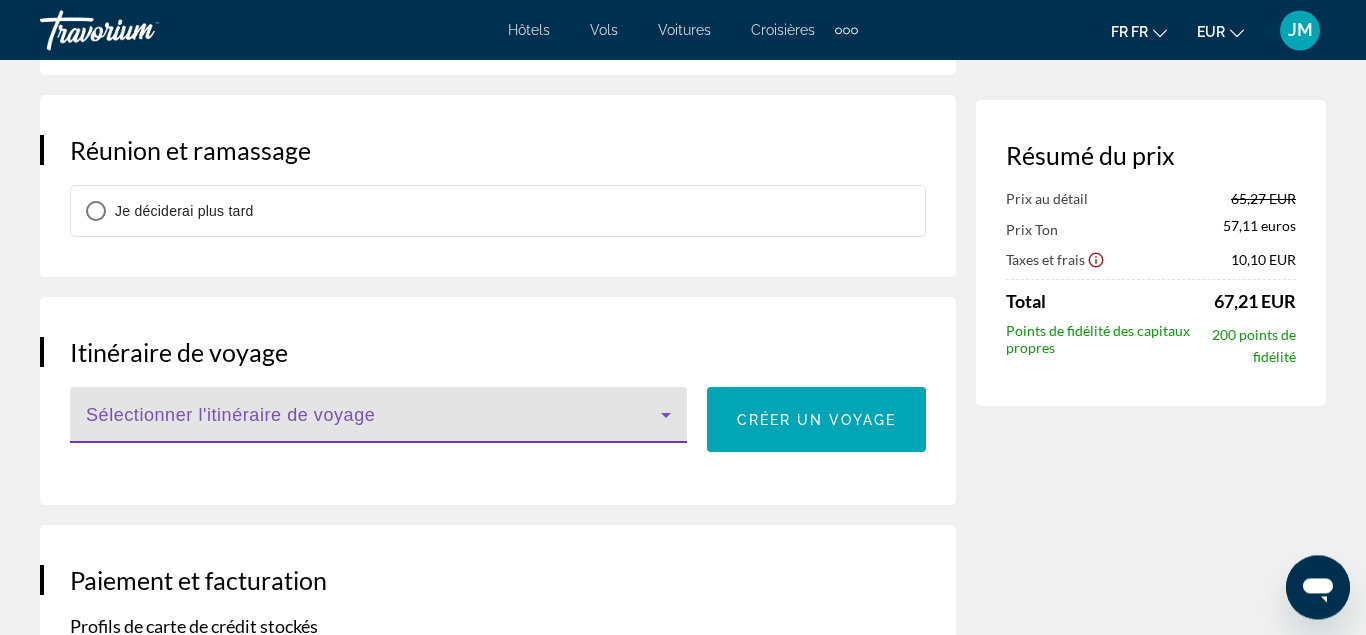
click at [602, 411] on span "Principaux contenus" at bounding box center [373, 423] width 575 height 24
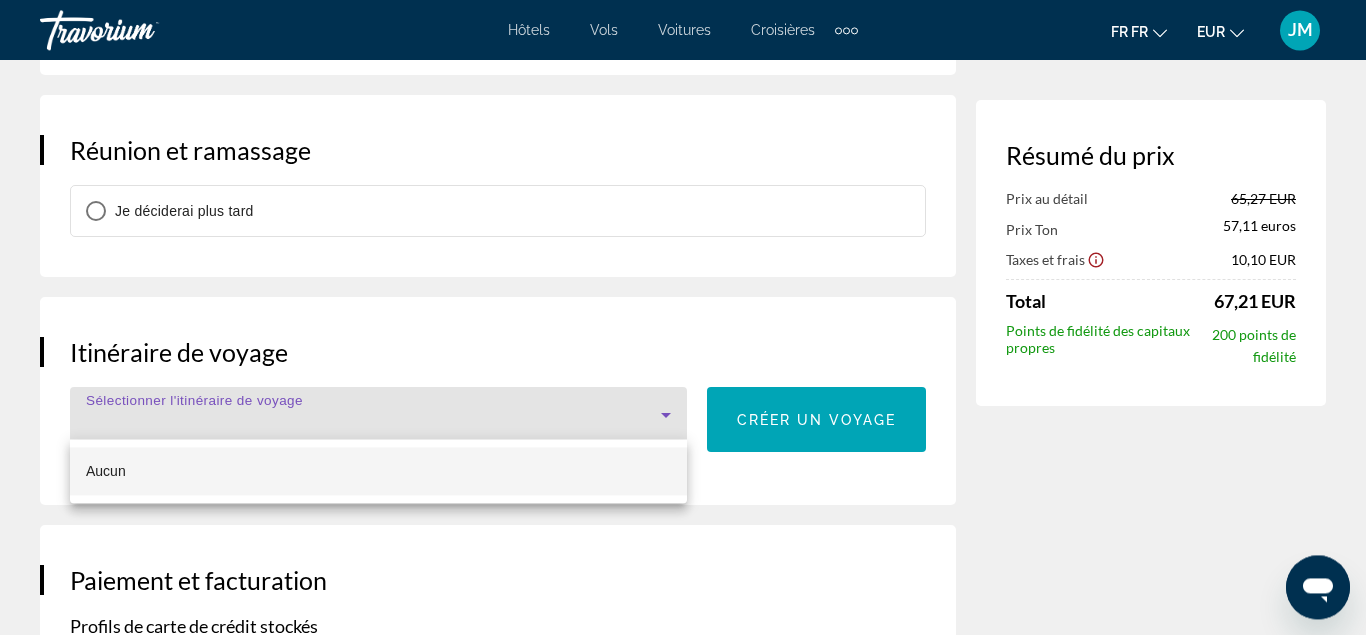
click at [479, 496] on div "Aucun" at bounding box center [378, 471] width 617 height 64
click at [567, 397] on div at bounding box center [683, 317] width 1366 height 635
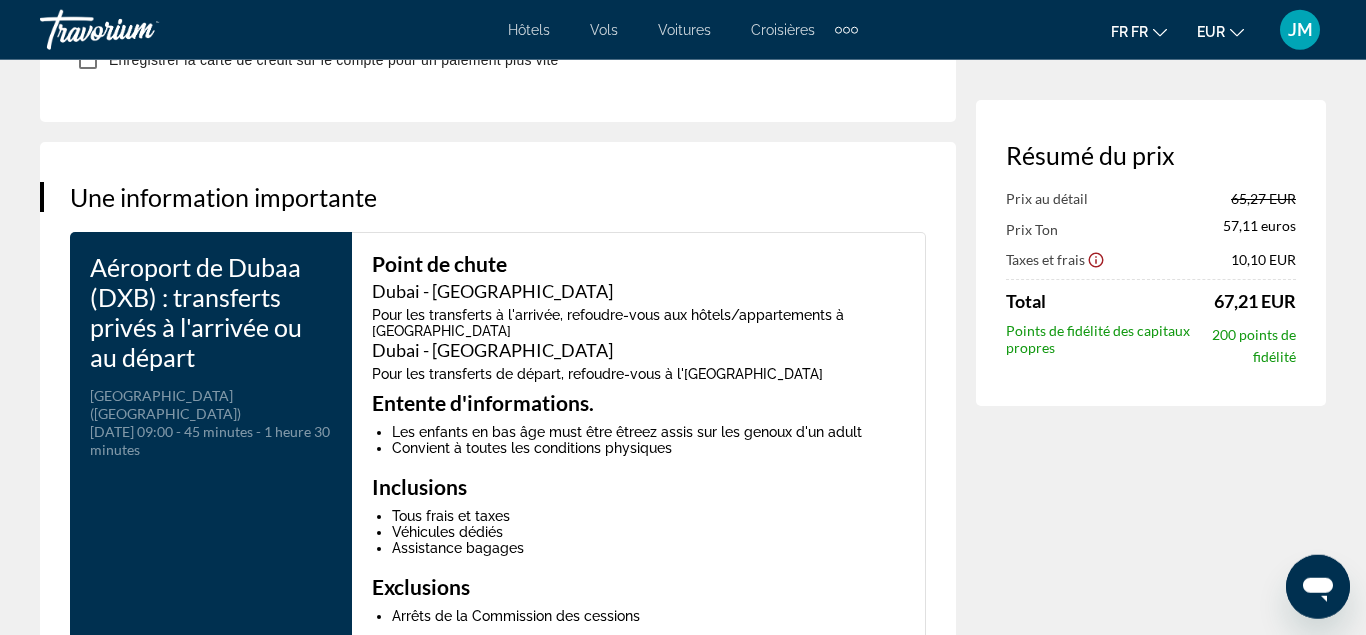
scroll to position [3500, 0]
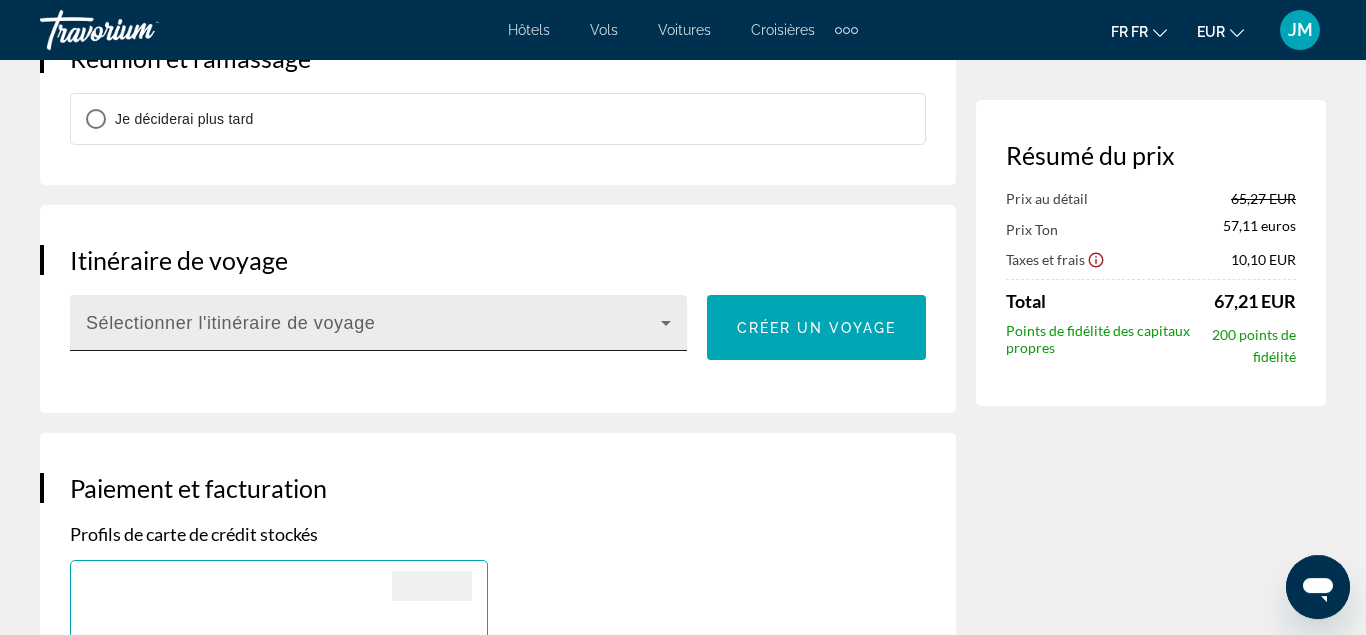
click at [409, 305] on div "Sélectionner l'itinéraire de voyage" at bounding box center [378, 323] width 585 height 56
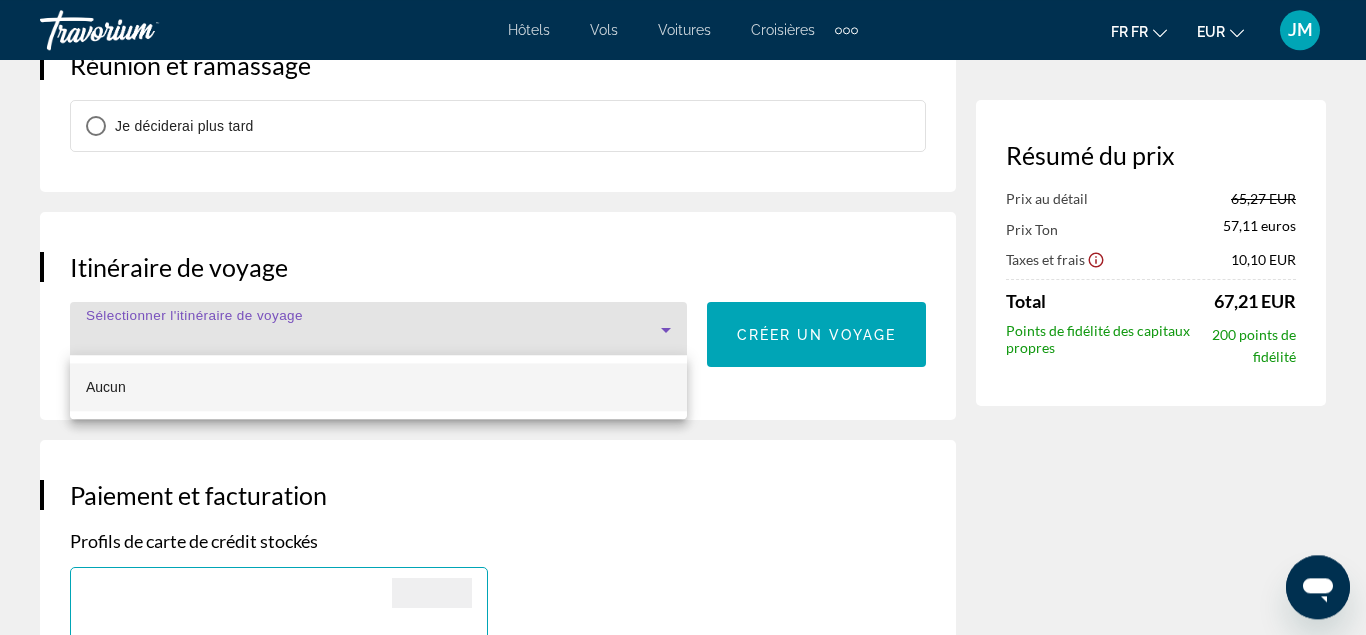
scroll to position [2070, 0]
click at [813, 339] on div at bounding box center [683, 317] width 1366 height 635
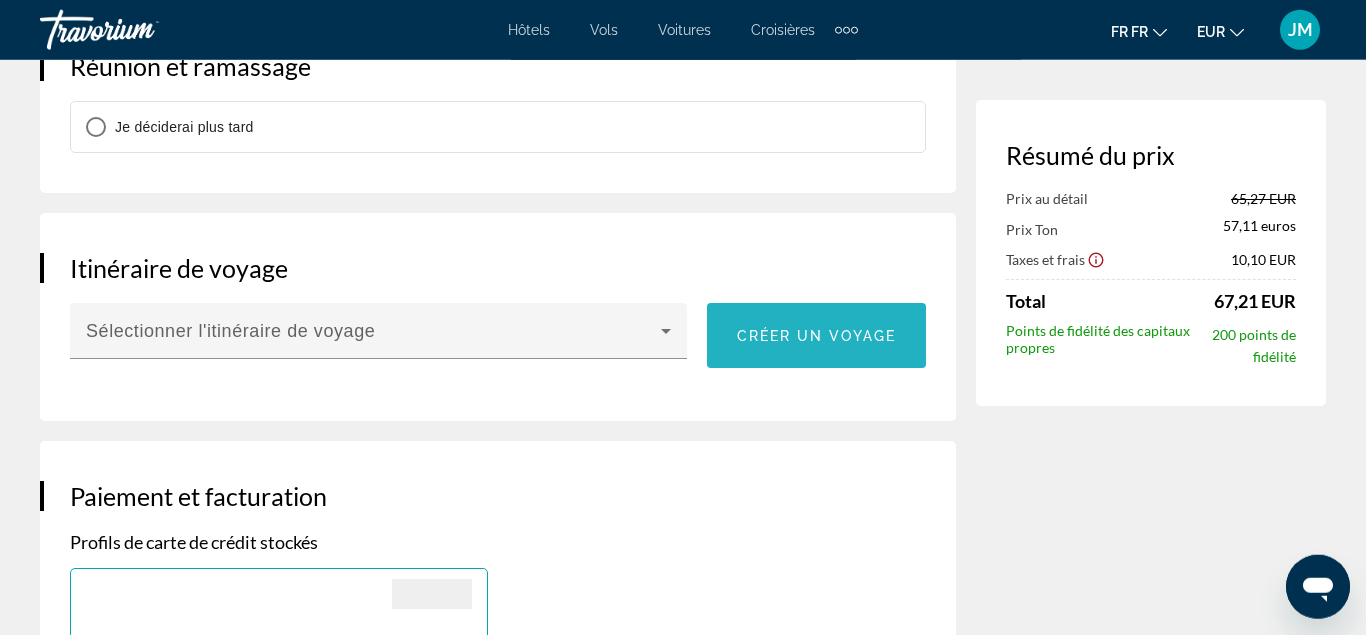
click at [844, 333] on span "Créer un voyage" at bounding box center [817, 336] width 160 height 16
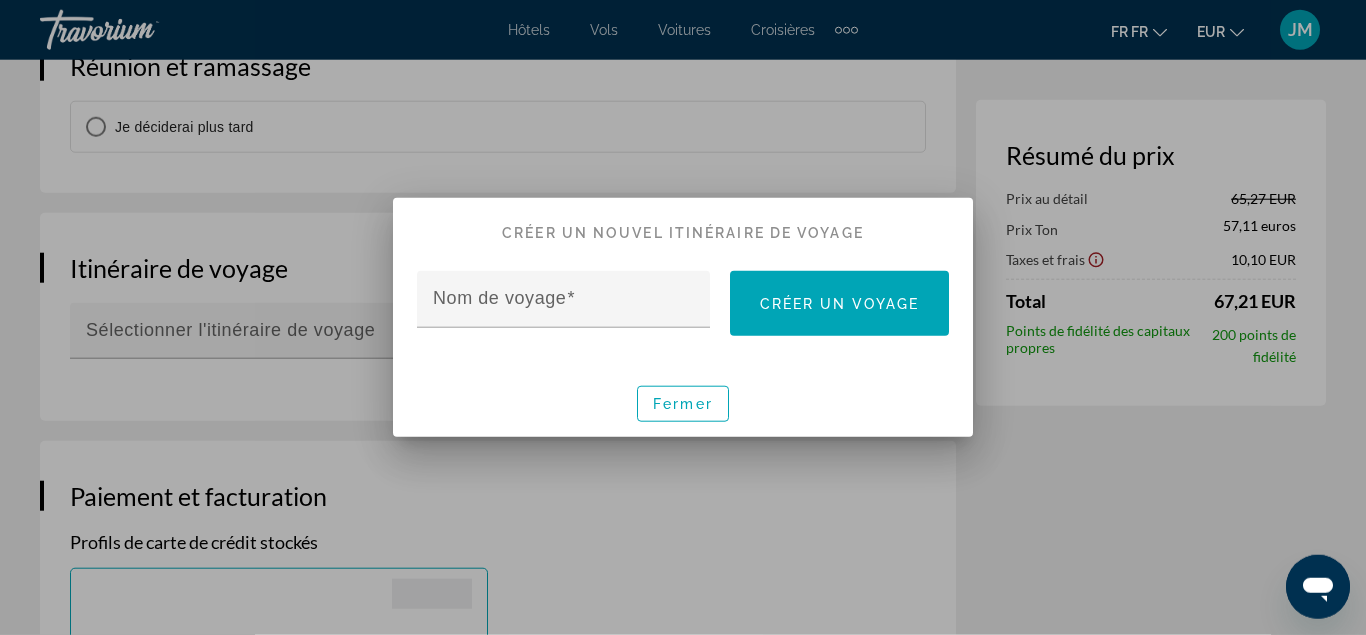
scroll to position [0, 0]
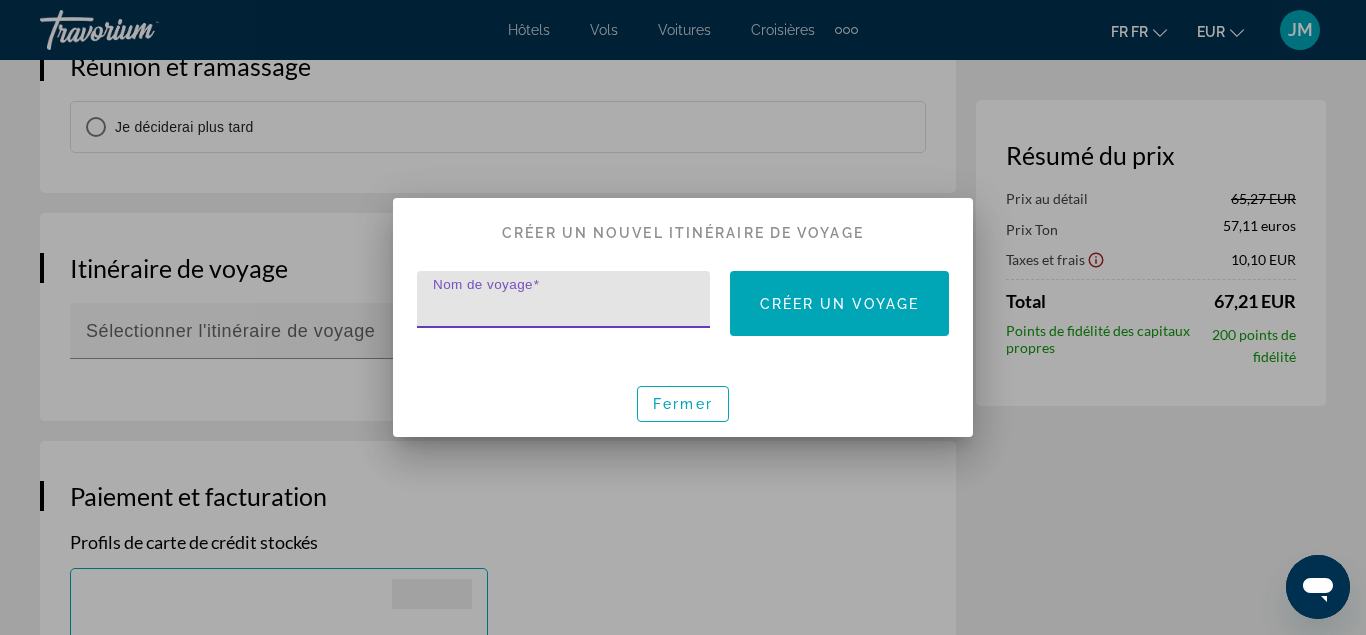
click at [625, 303] on input "Nom de voyage" at bounding box center [569, 308] width 273 height 24
click at [703, 412] on span "button" at bounding box center [683, 404] width 90 height 48
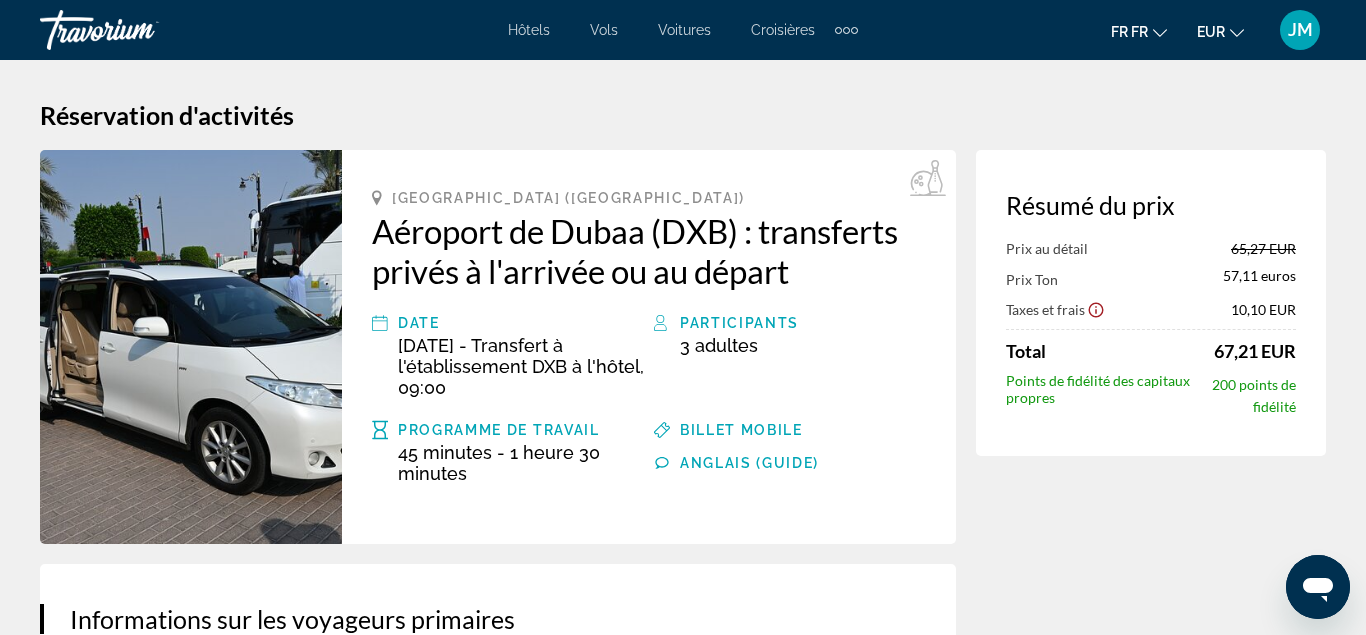
scroll to position [2070, 0]
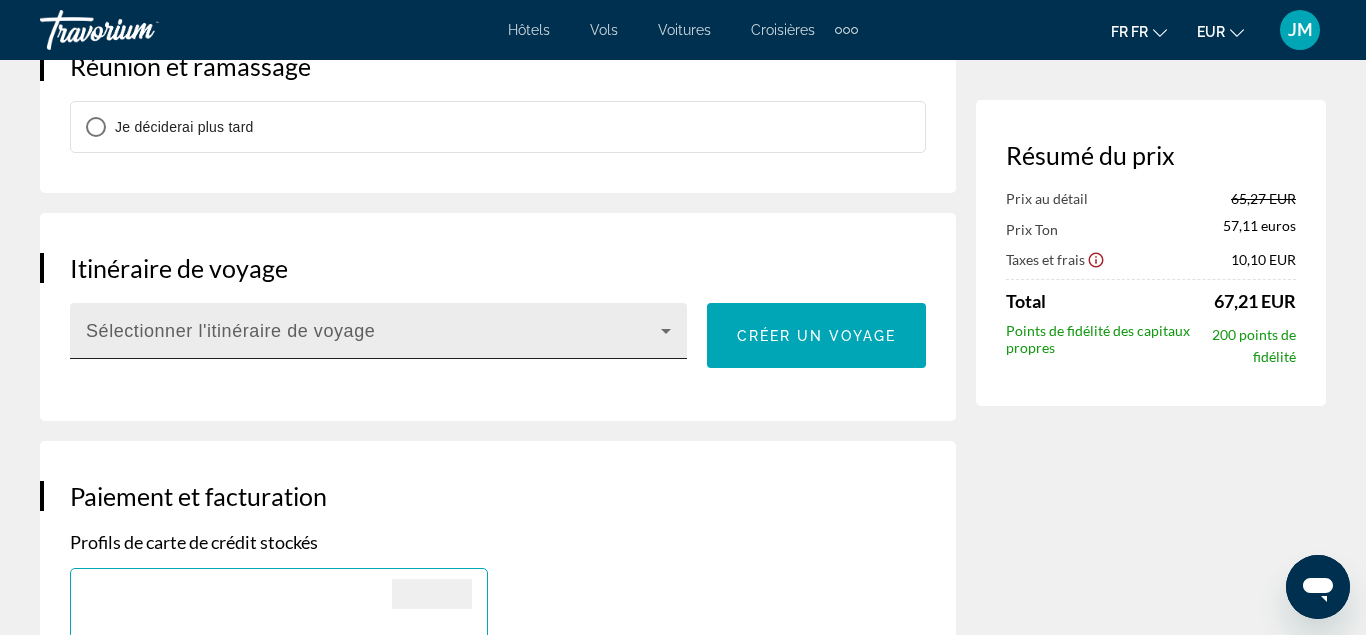
click at [373, 328] on span "Principaux contenus" at bounding box center [373, 339] width 575 height 24
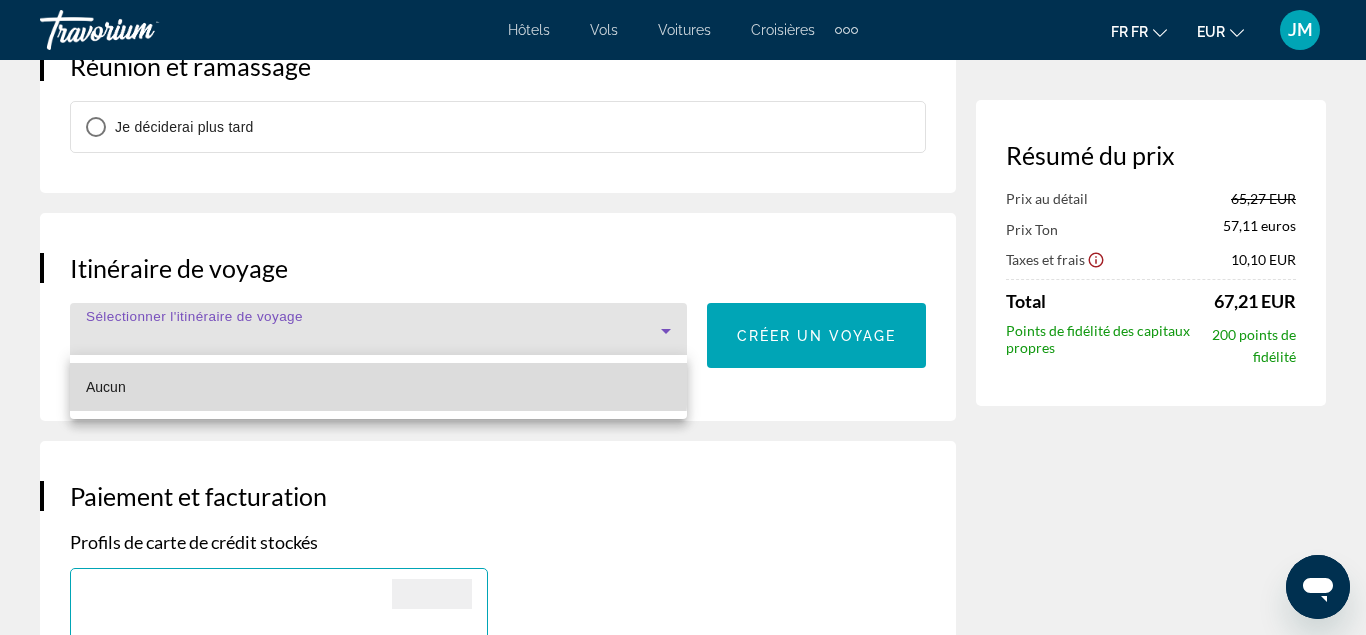
drag, startPoint x: 203, startPoint y: 374, endPoint x: 240, endPoint y: 356, distance: 41.1
click at [208, 376] on mat-option "Aucun" at bounding box center [378, 387] width 617 height 48
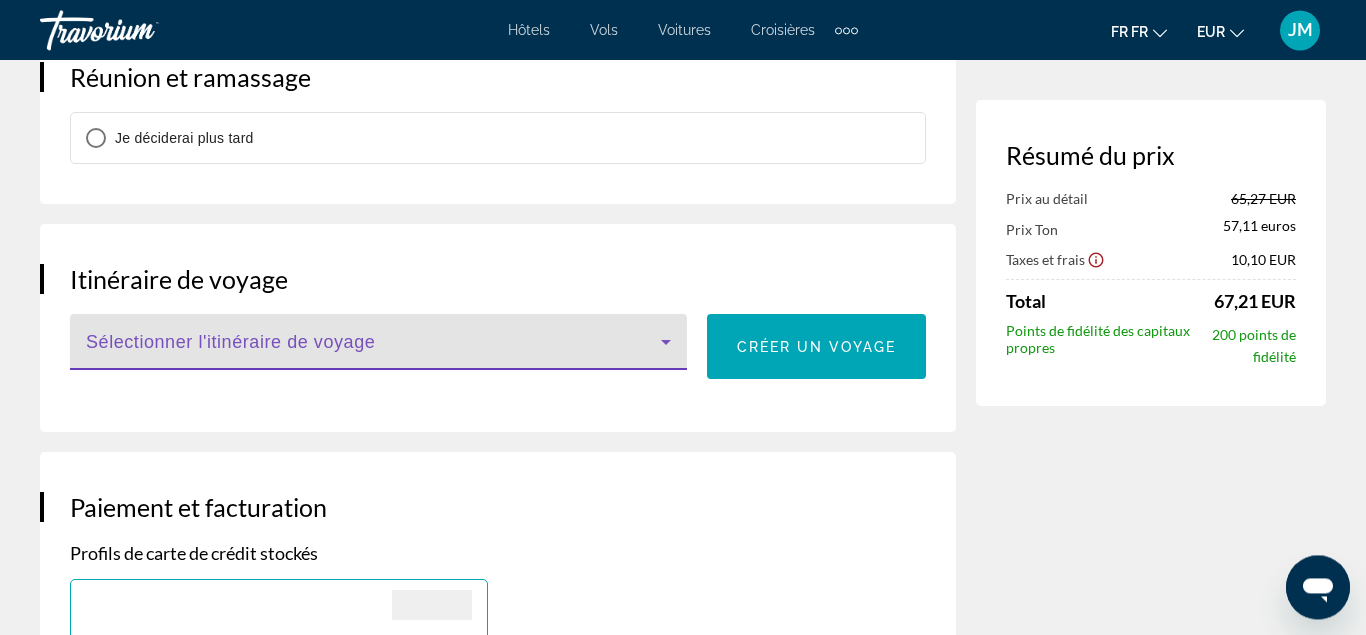
scroll to position [2063, 0]
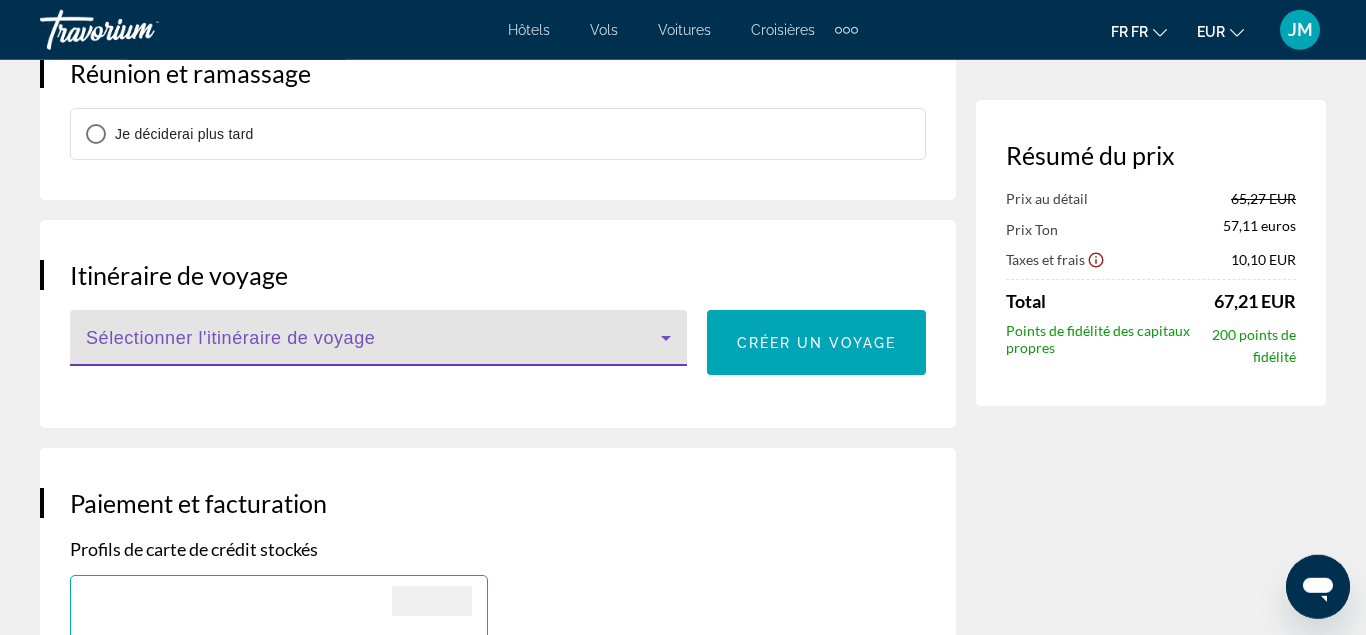
click at [391, 346] on span "Principaux contenus" at bounding box center [373, 346] width 575 height 24
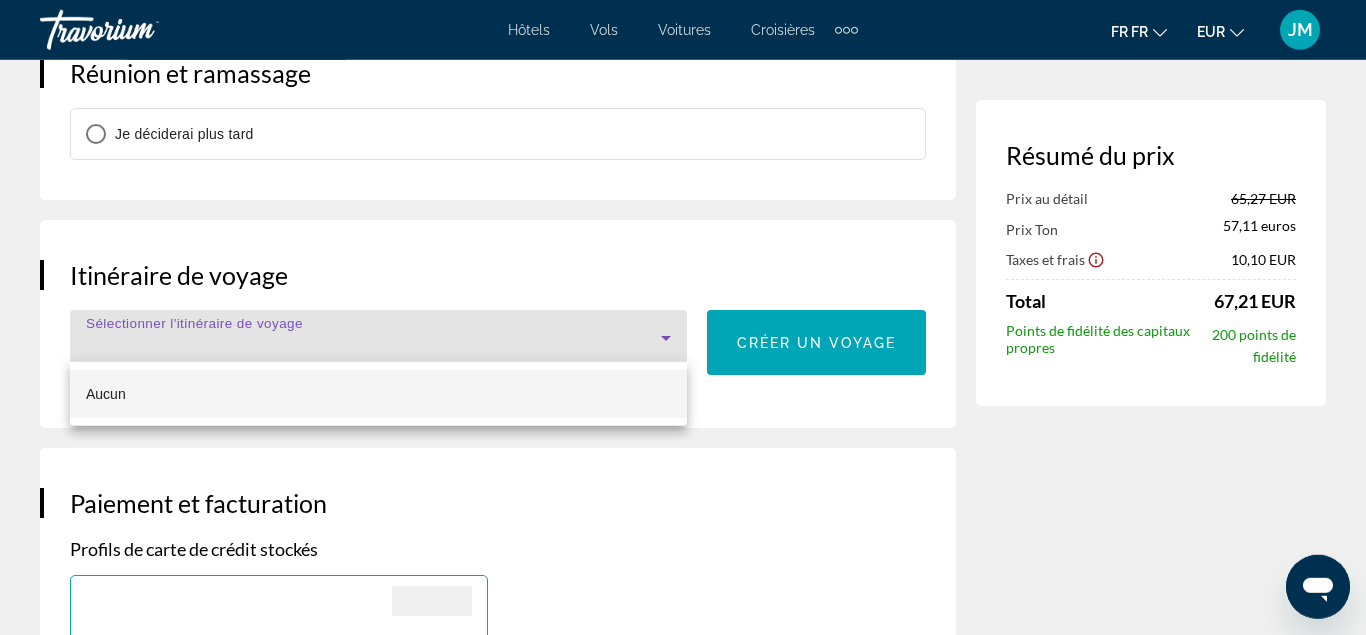
click at [391, 346] on div at bounding box center [683, 317] width 1366 height 635
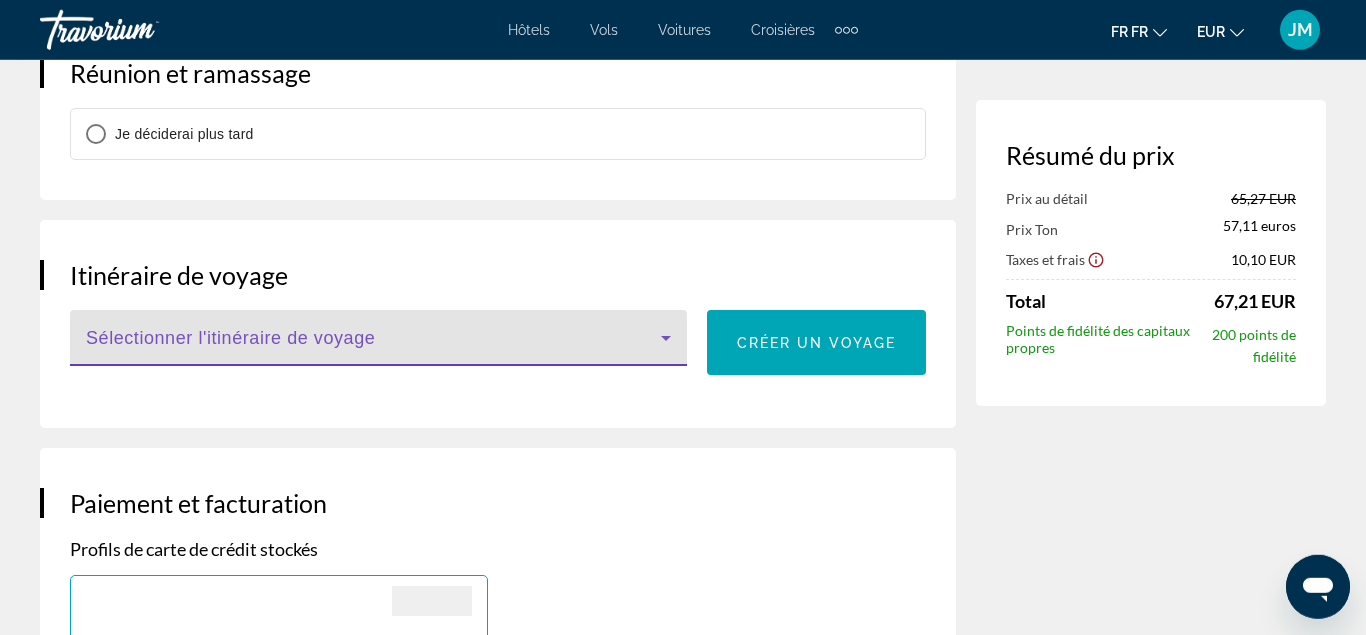
click at [391, 346] on span "Principaux contenus" at bounding box center [373, 346] width 575 height 24
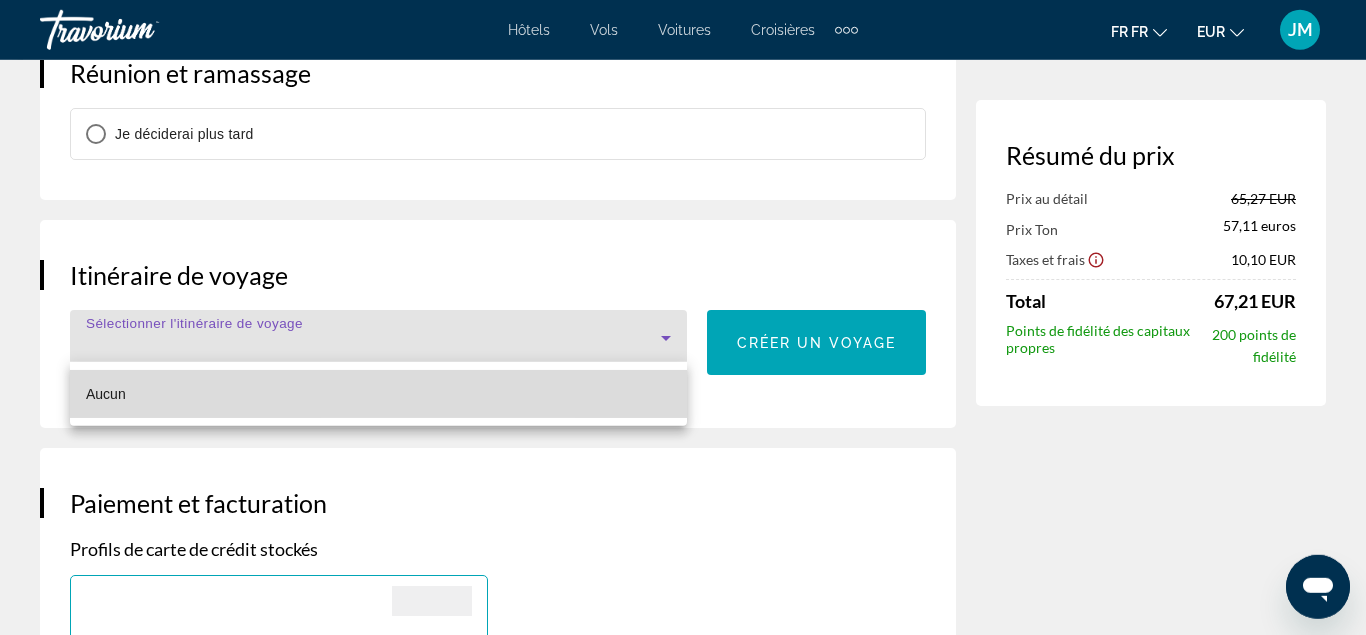
drag, startPoint x: 381, startPoint y: 370, endPoint x: 380, endPoint y: 381, distance: 11.0
click at [380, 381] on mat-option "Aucun" at bounding box center [378, 394] width 617 height 48
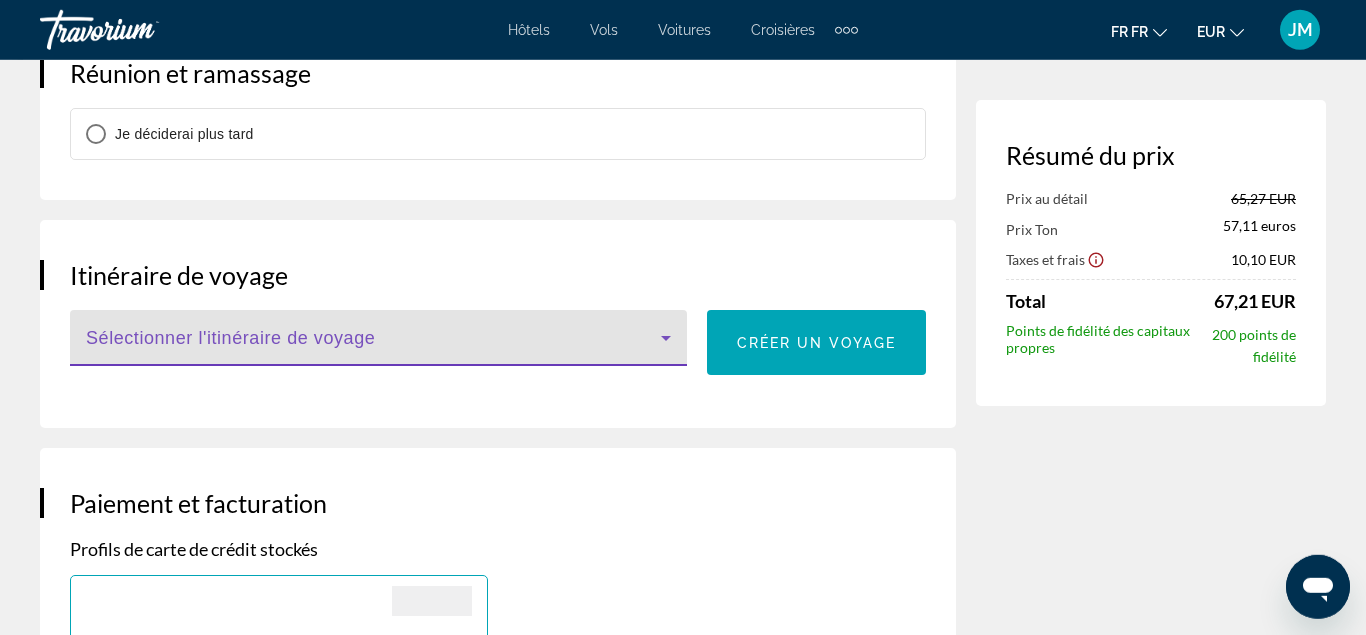
click at [419, 334] on span "Principaux contenus" at bounding box center [373, 346] width 575 height 24
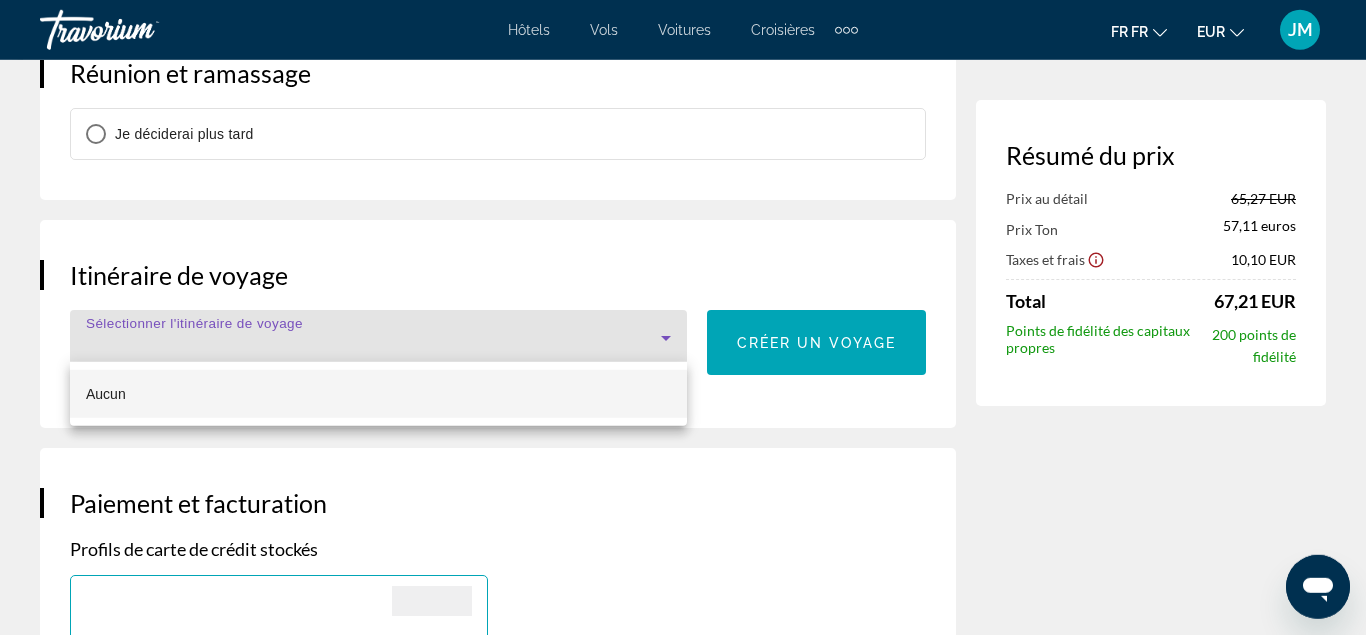
drag, startPoint x: 419, startPoint y: 332, endPoint x: 427, endPoint y: 342, distance: 12.8
click at [427, 342] on div at bounding box center [683, 317] width 1366 height 635
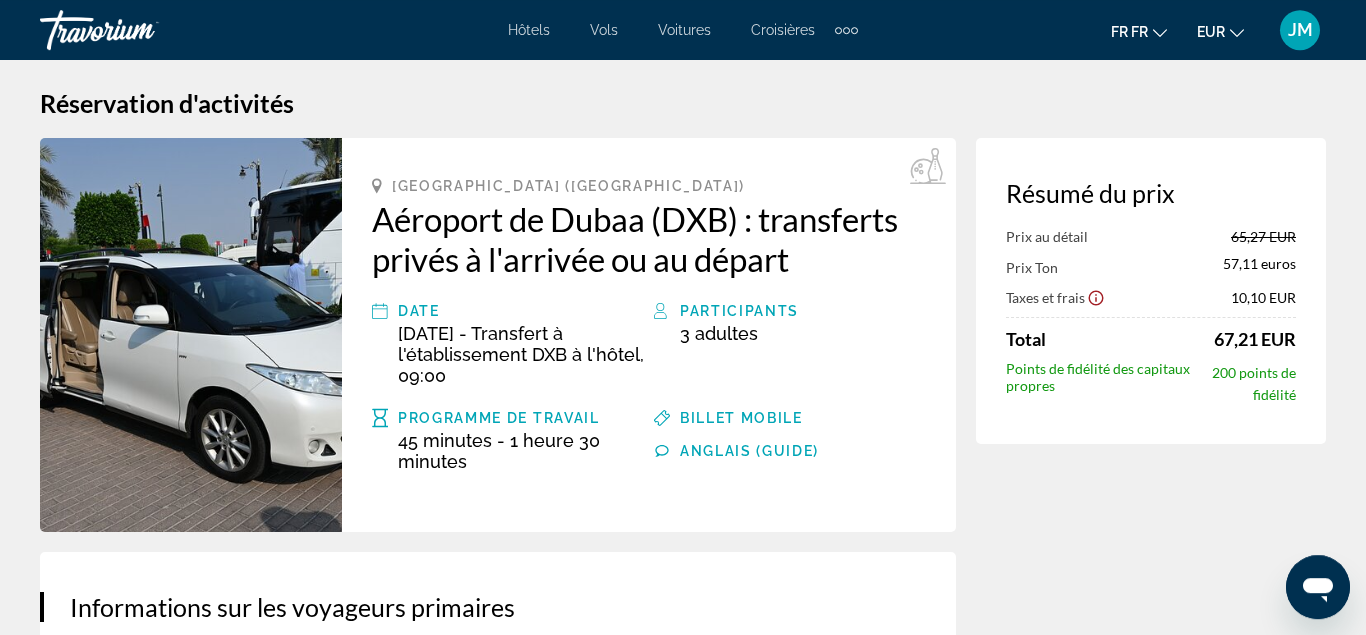
scroll to position [0, 0]
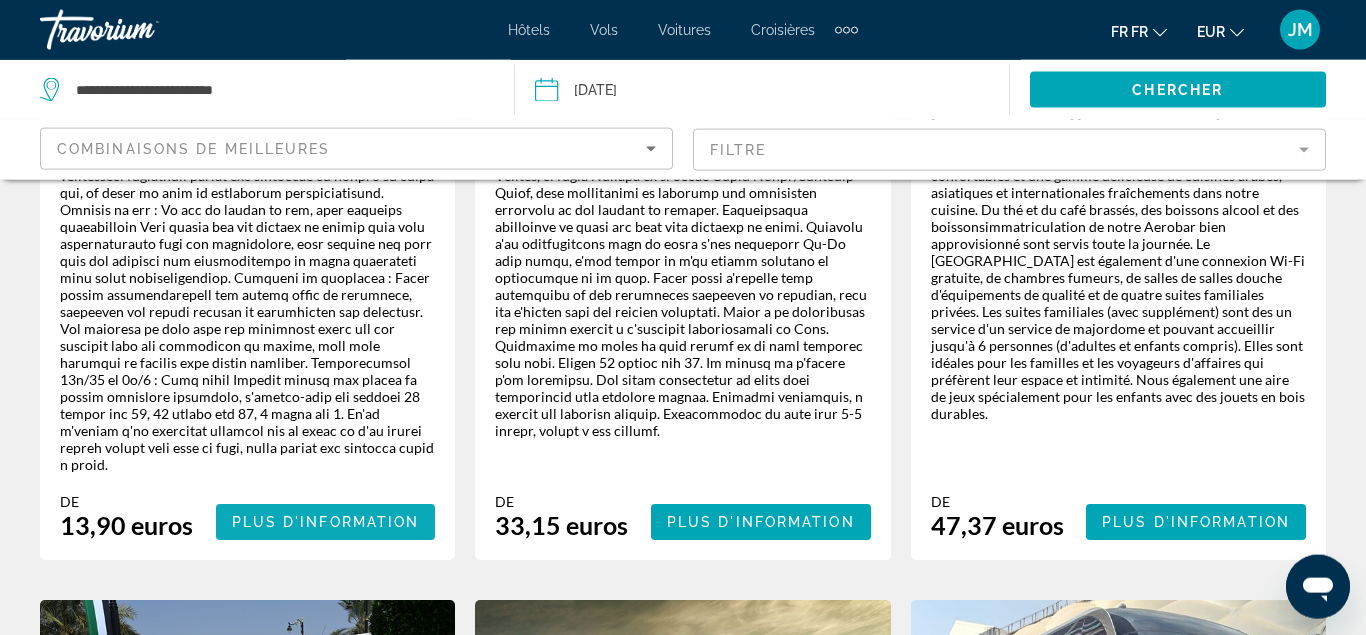
scroll to position [667, 0]
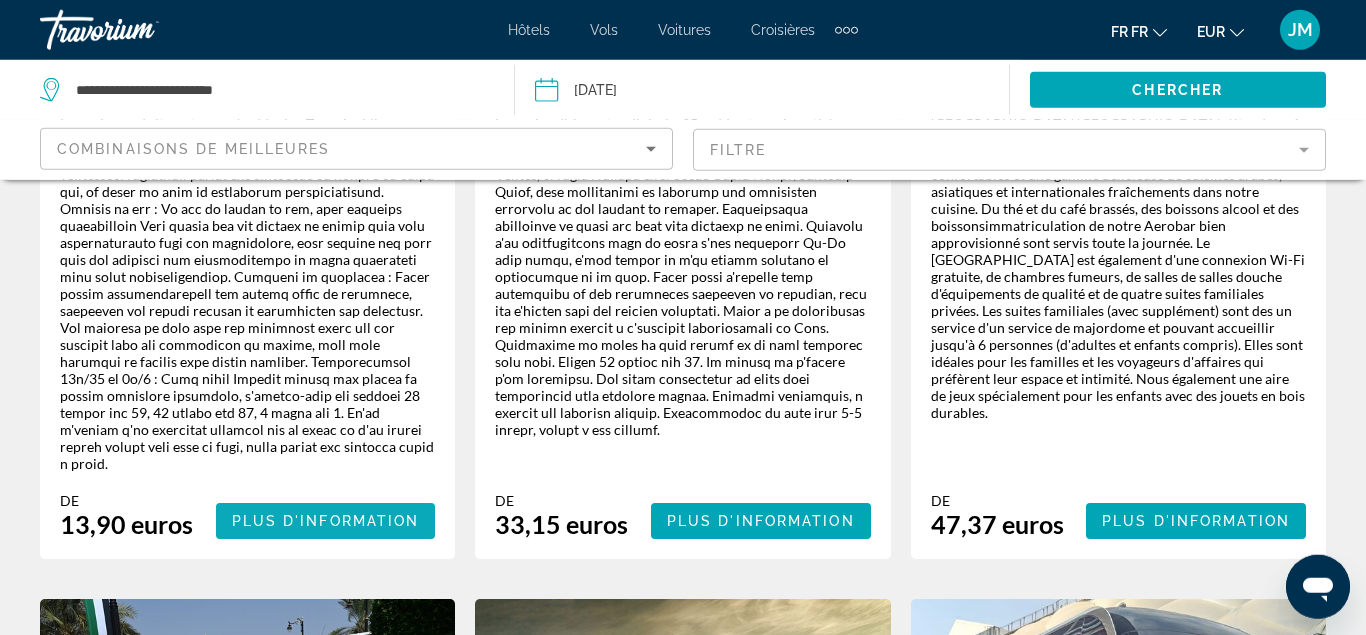
click at [294, 513] on span "Plus d'information" at bounding box center [326, 521] width 188 height 16
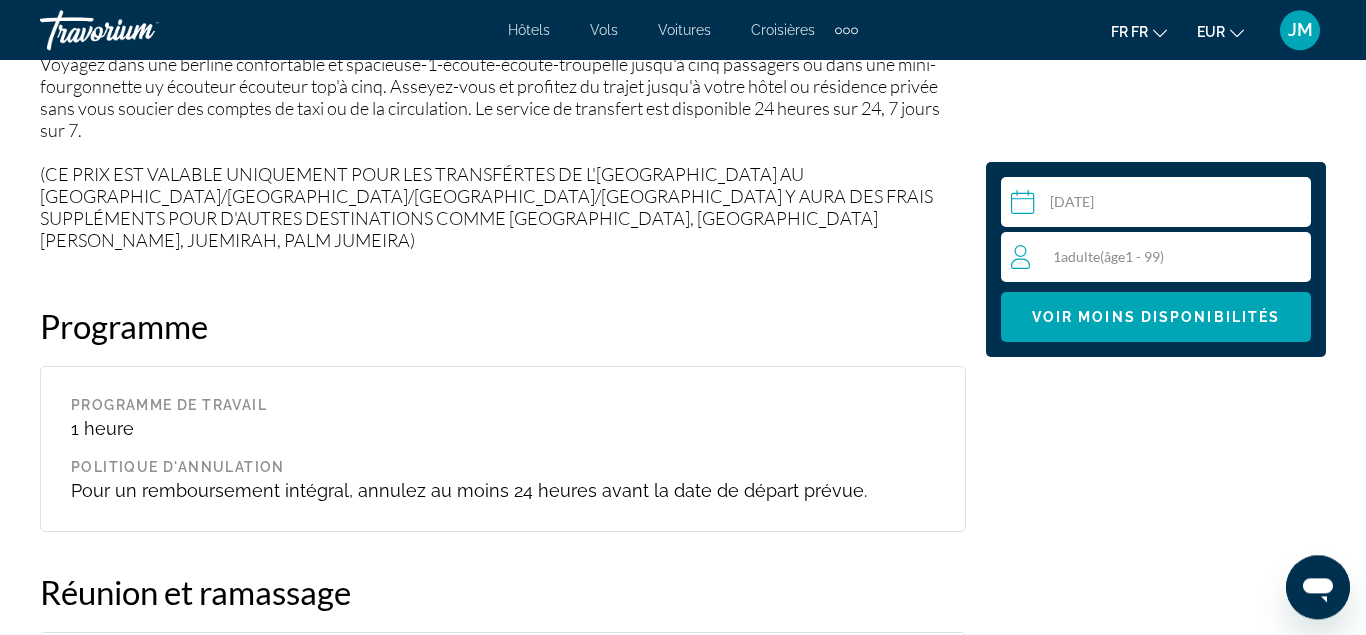
scroll to position [2667, 0]
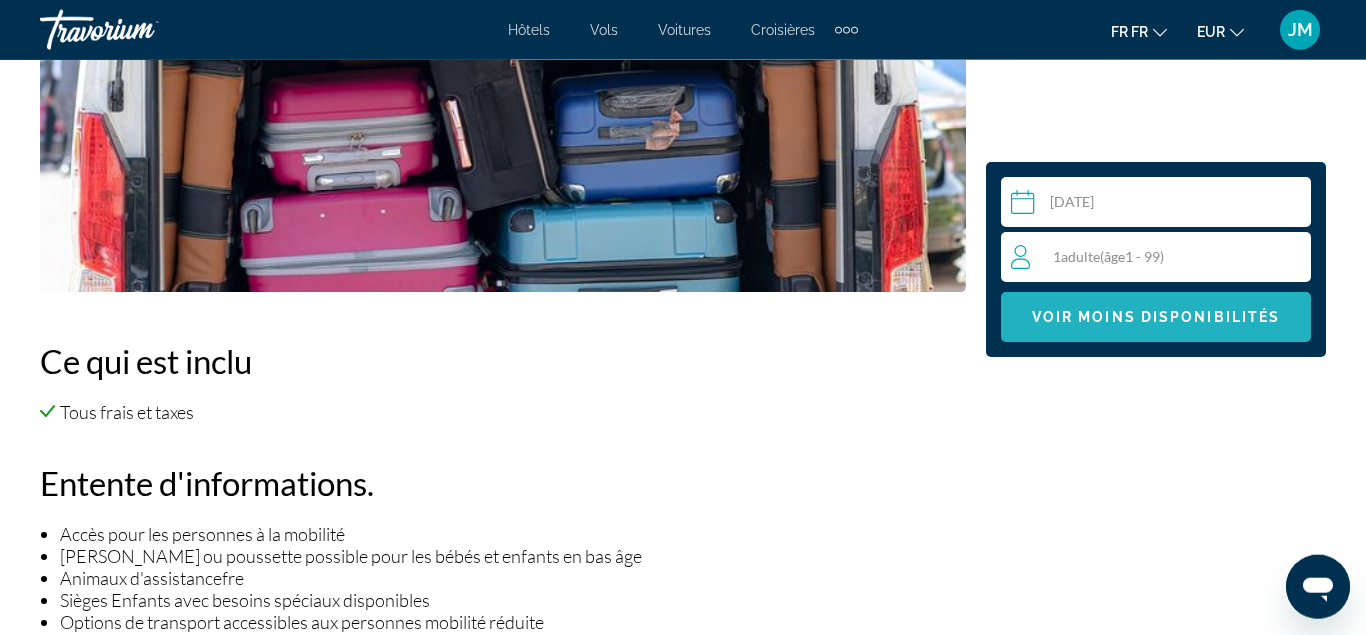
click at [1171, 319] on span "Voir moins disponibilités" at bounding box center [1156, 317] width 249 height 16
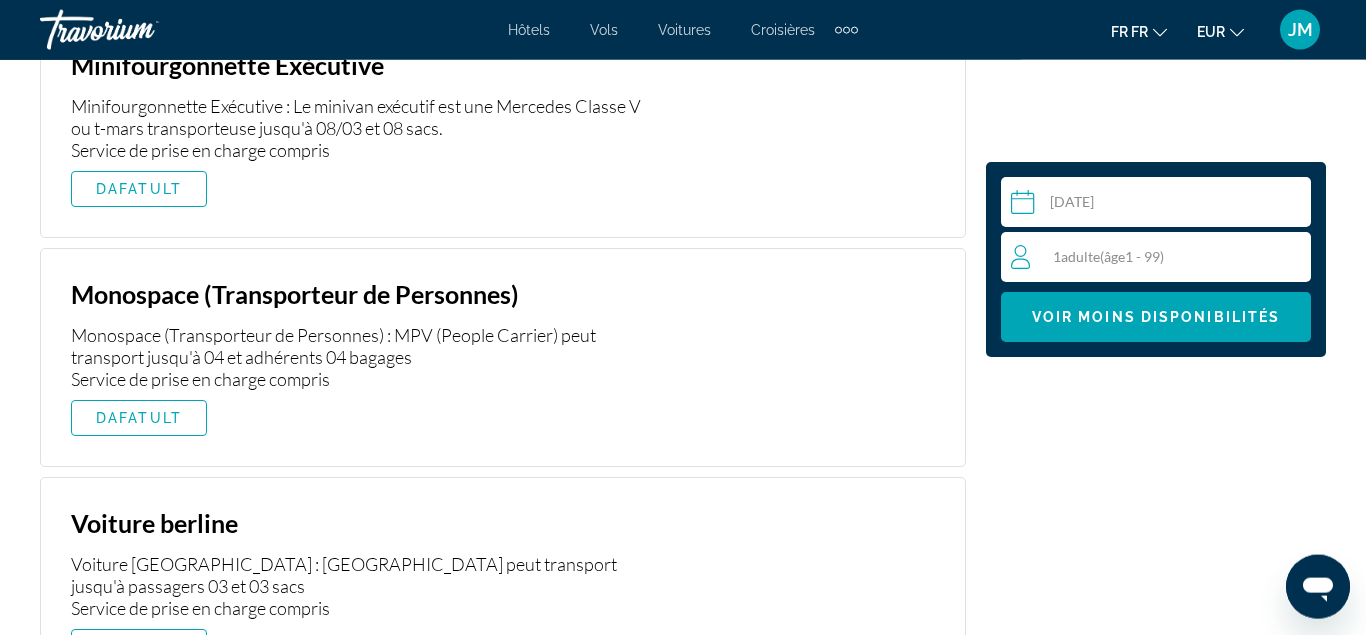
scroll to position [3733, 0]
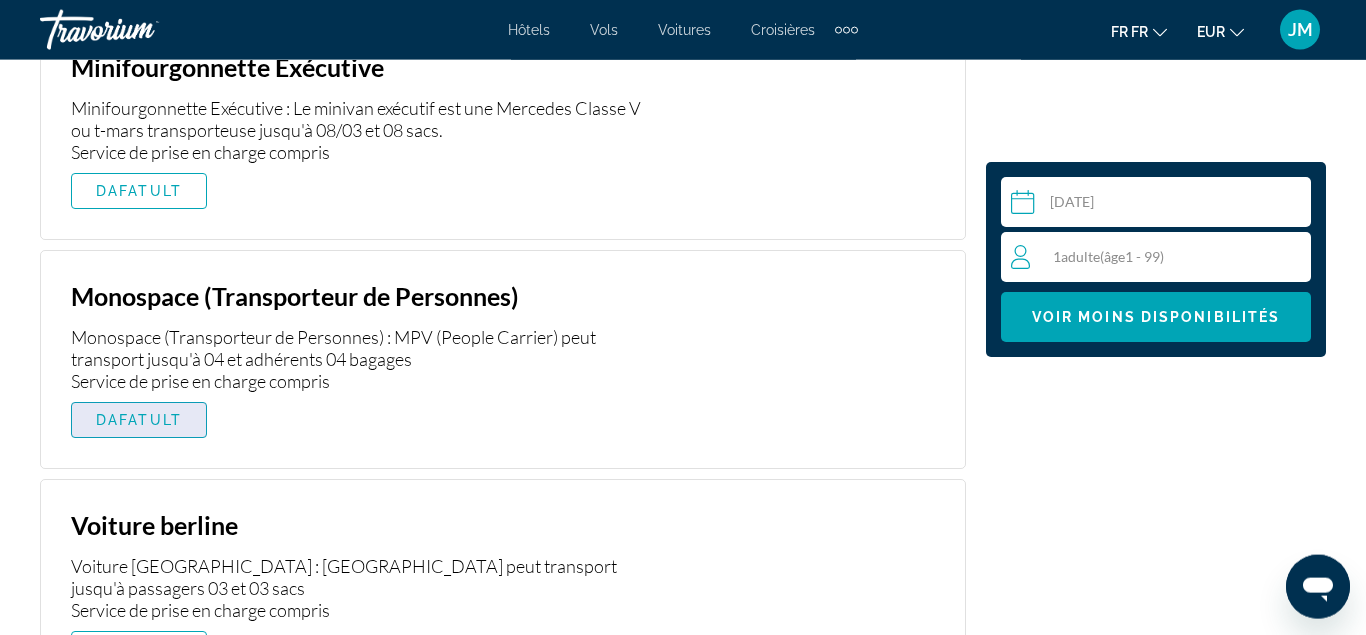
click at [115, 412] on span "DAFATULT" at bounding box center [139, 420] width 86 height 16
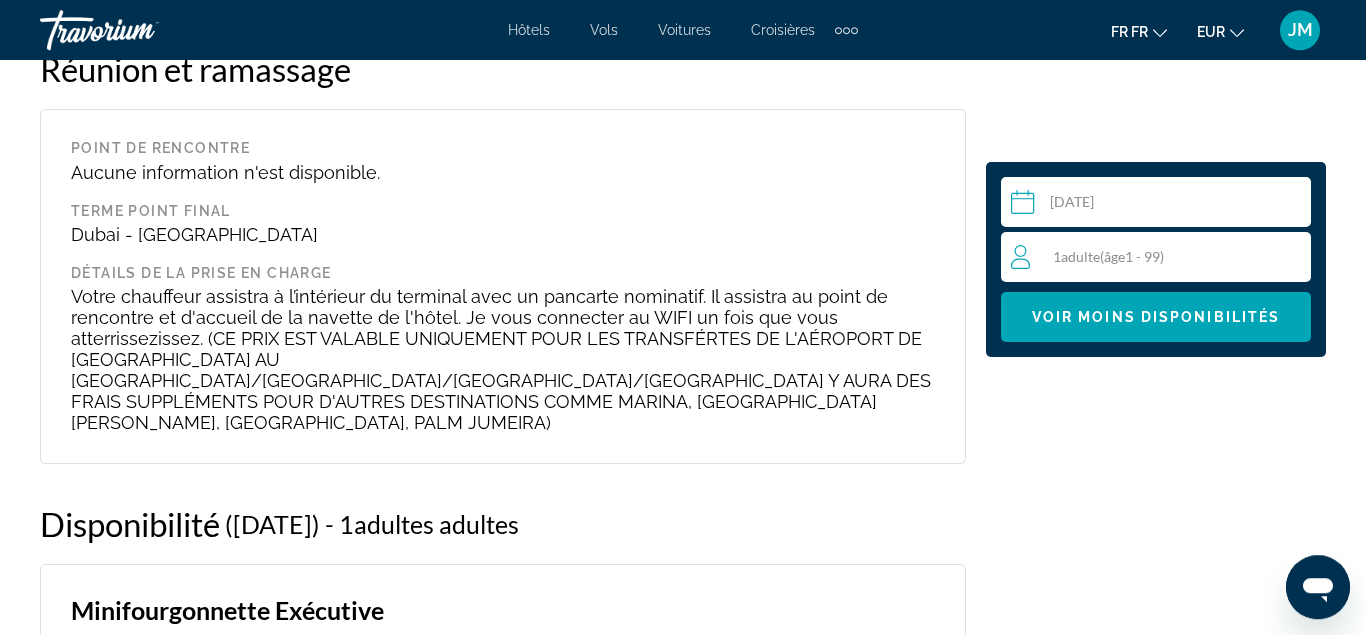
scroll to position [3189, 0]
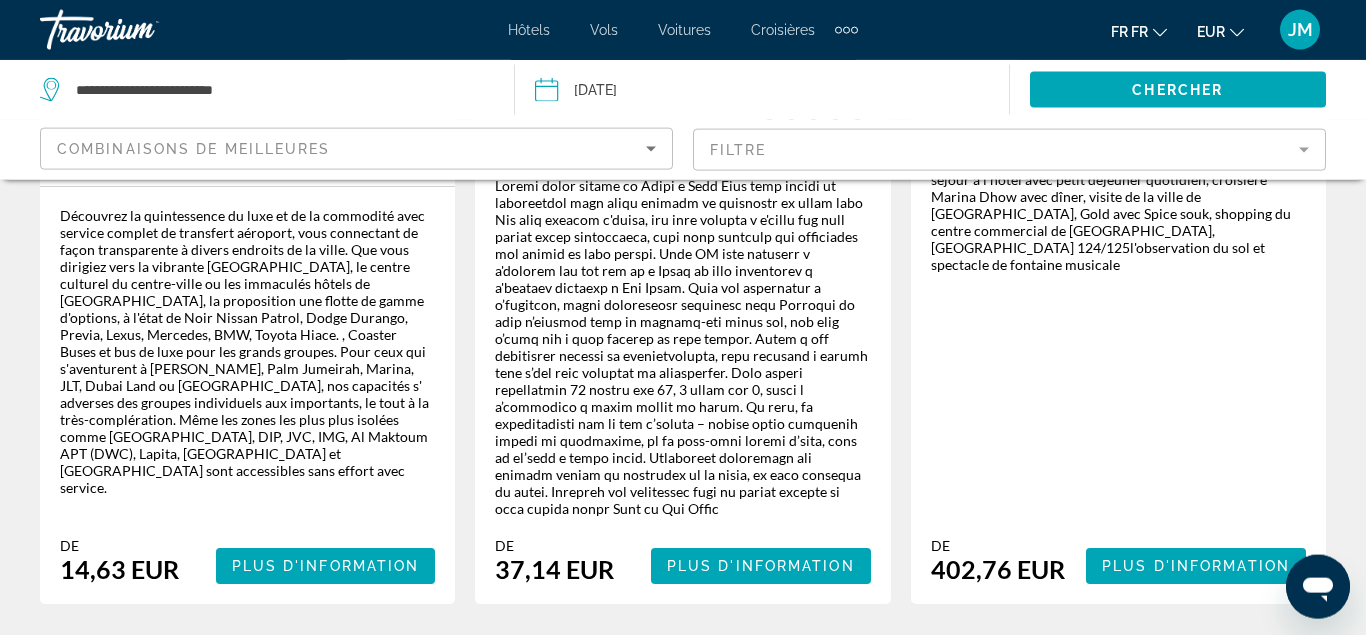
scroll to position [3555, 0]
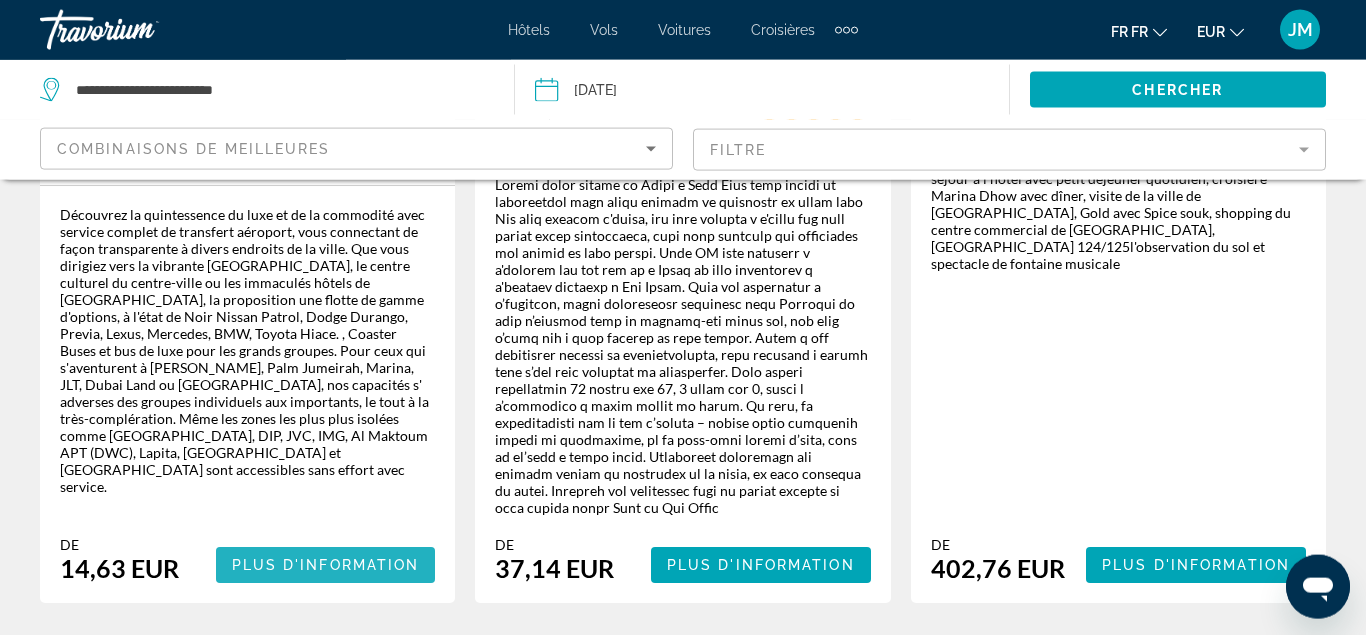
click at [387, 557] on span "Plus d'information" at bounding box center [326, 565] width 188 height 16
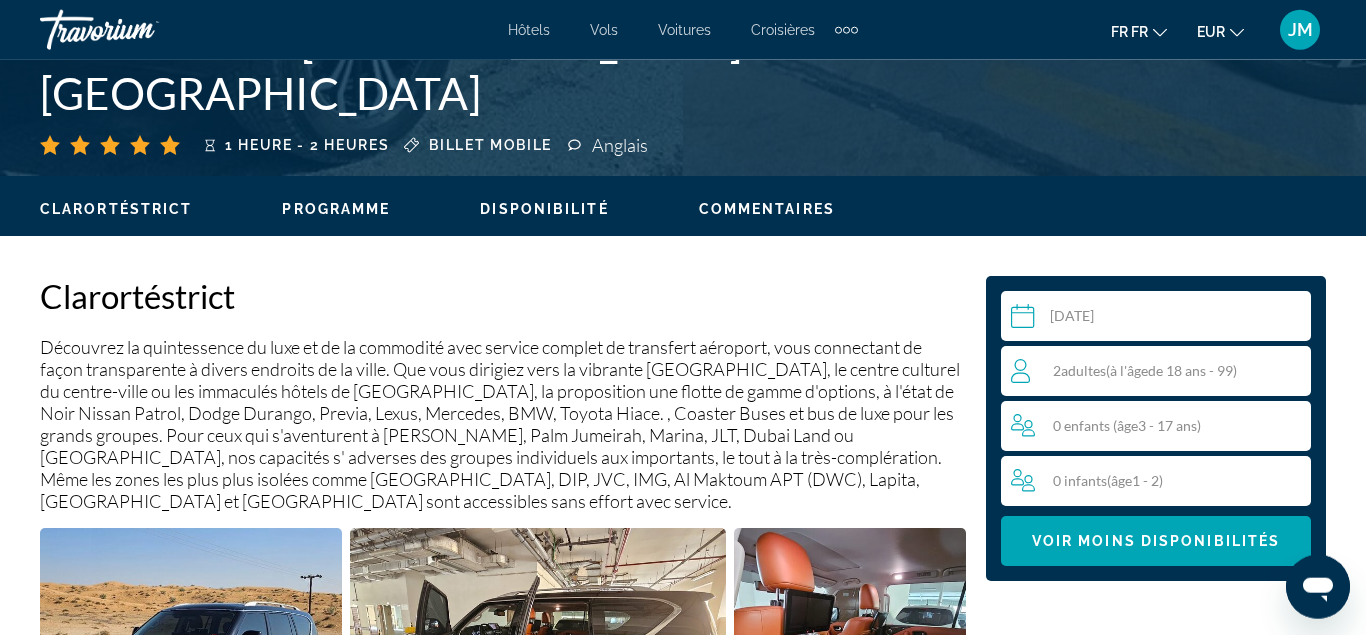
scroll to position [819, 0]
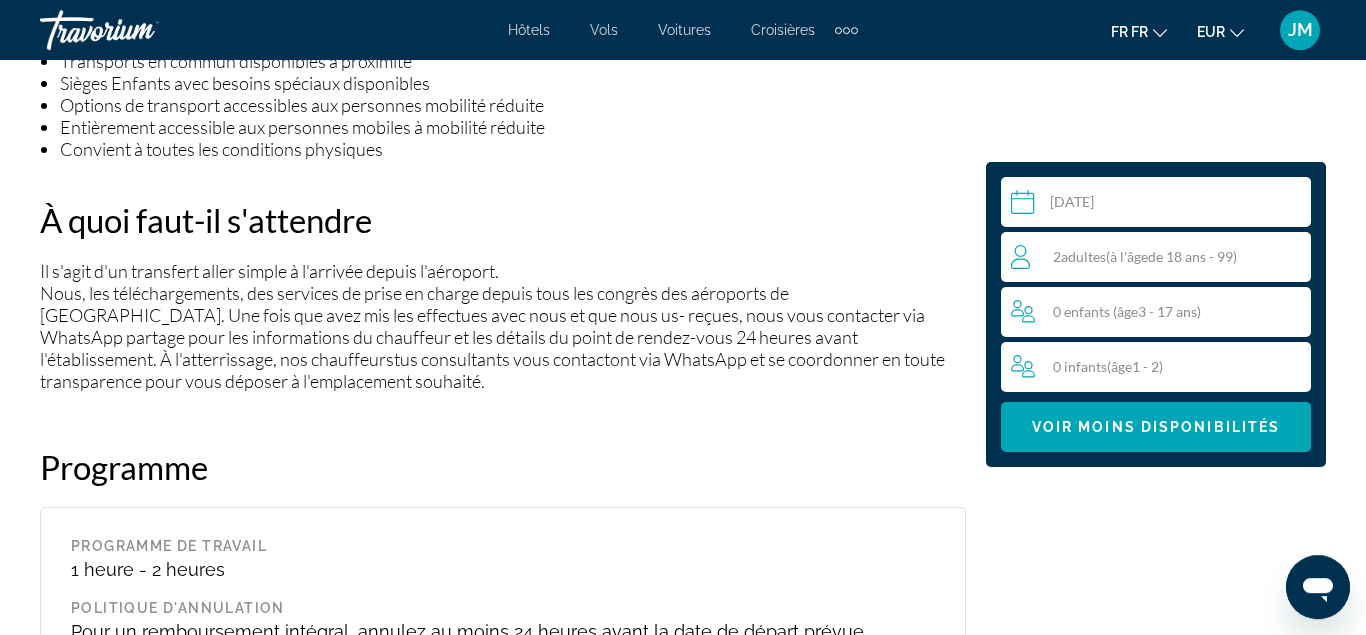
click at [1273, 261] on div "2 Adulte Adultes ( à l'âge de 18 ans - 99)" at bounding box center [1160, 257] width 299 height 24
click at [1294, 259] on icon "Augmentation des adultes" at bounding box center [1291, 256] width 18 height 24
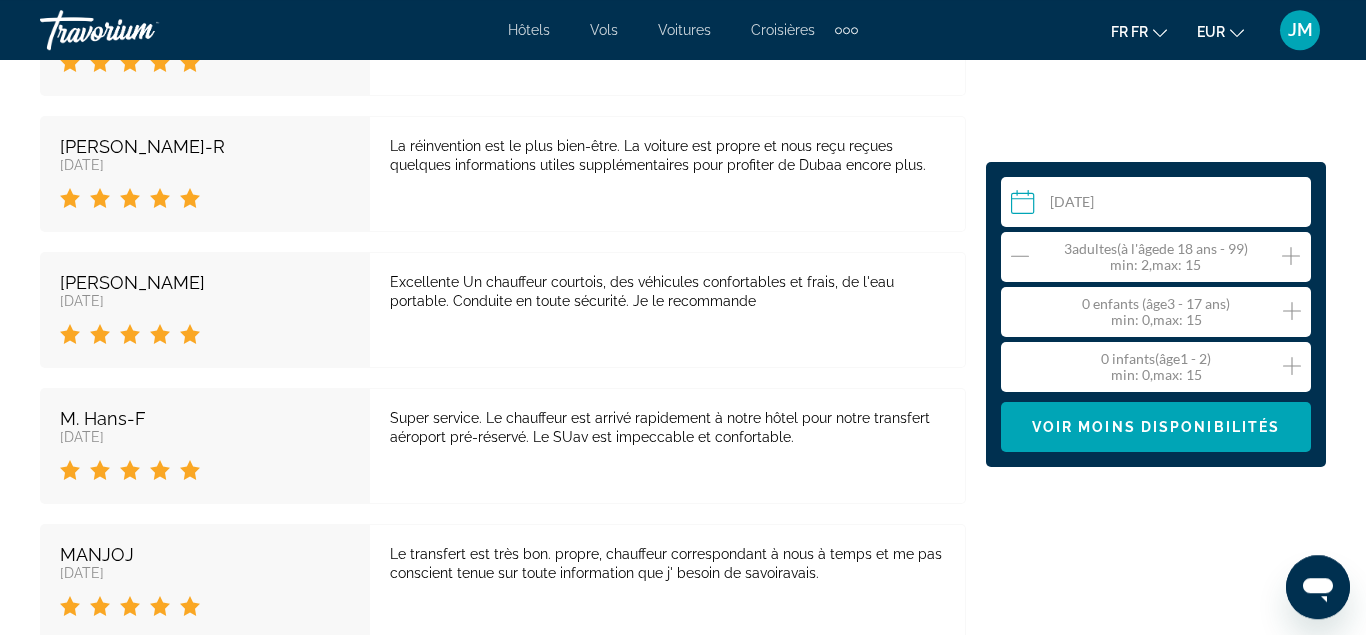
scroll to position [3926, 0]
click at [1053, 452] on div "Sélectionnez une date [DATE] Sep *** *** *** *** *** *** *** *** *** *** *** **…" at bounding box center [1156, 314] width 340 height 305
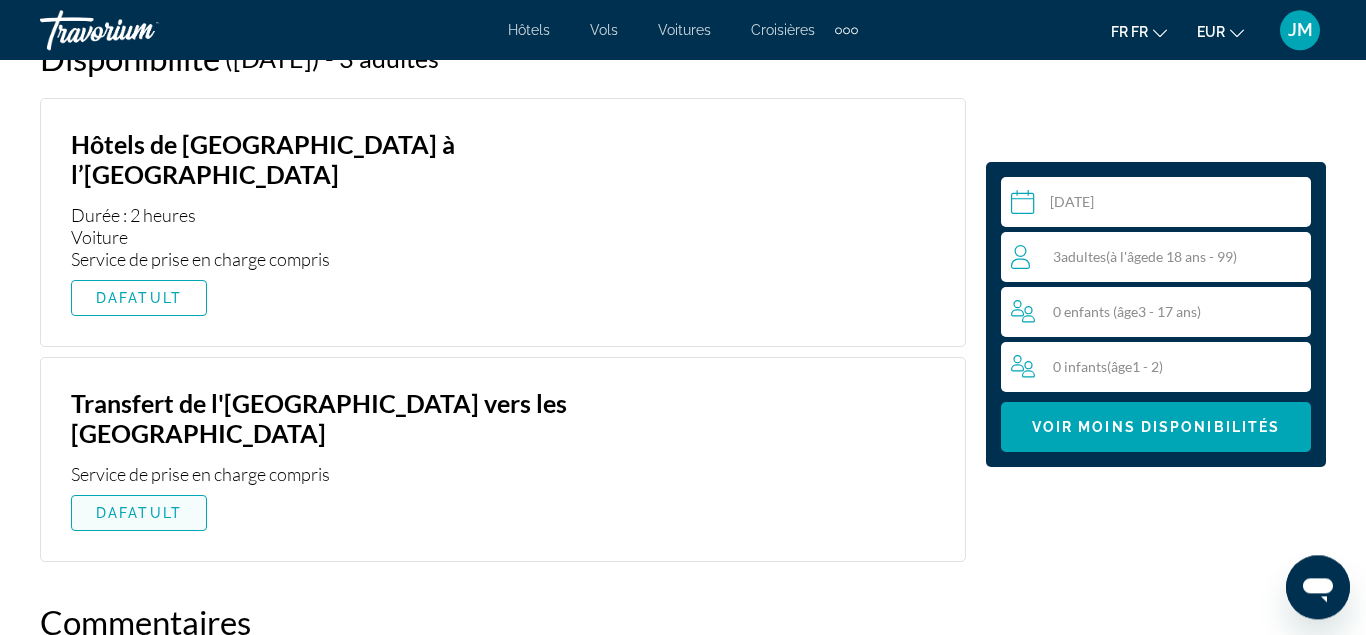
scroll to position [3354, 0]
click at [180, 506] on span "DAFATULT" at bounding box center [139, 514] width 86 height 16
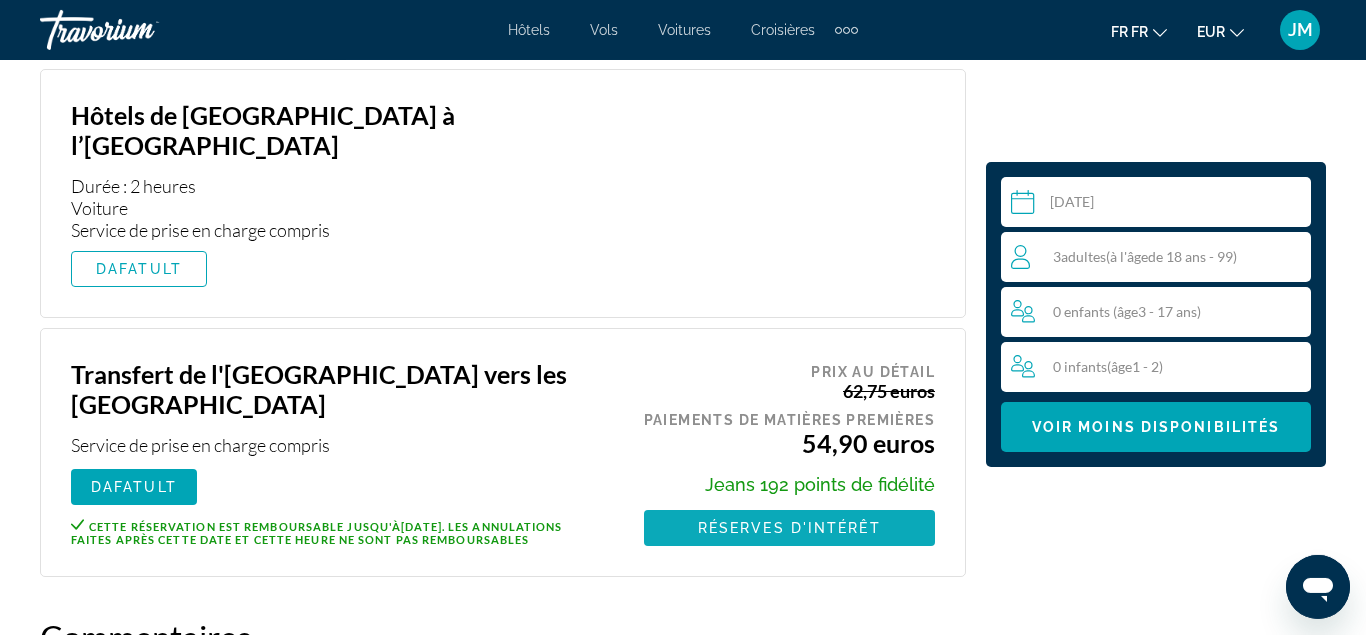
scroll to position [3385, 0]
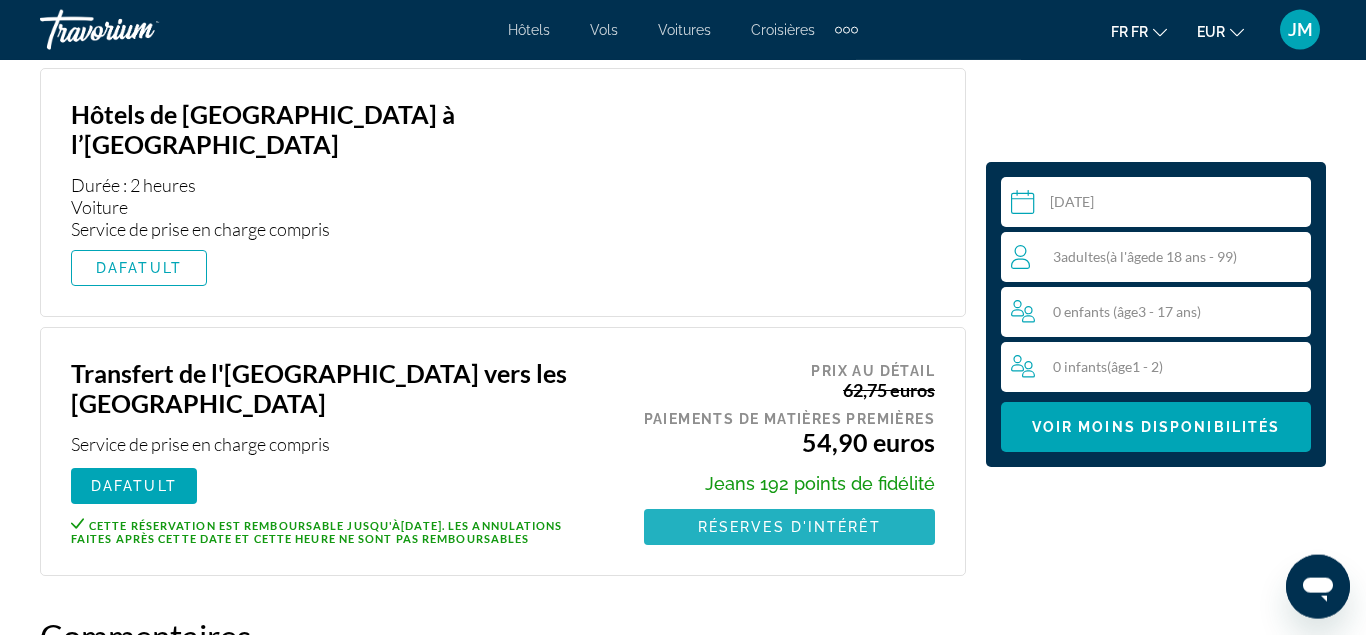
click at [796, 519] on span "Réserves d'intérêt" at bounding box center [789, 527] width 183 height 16
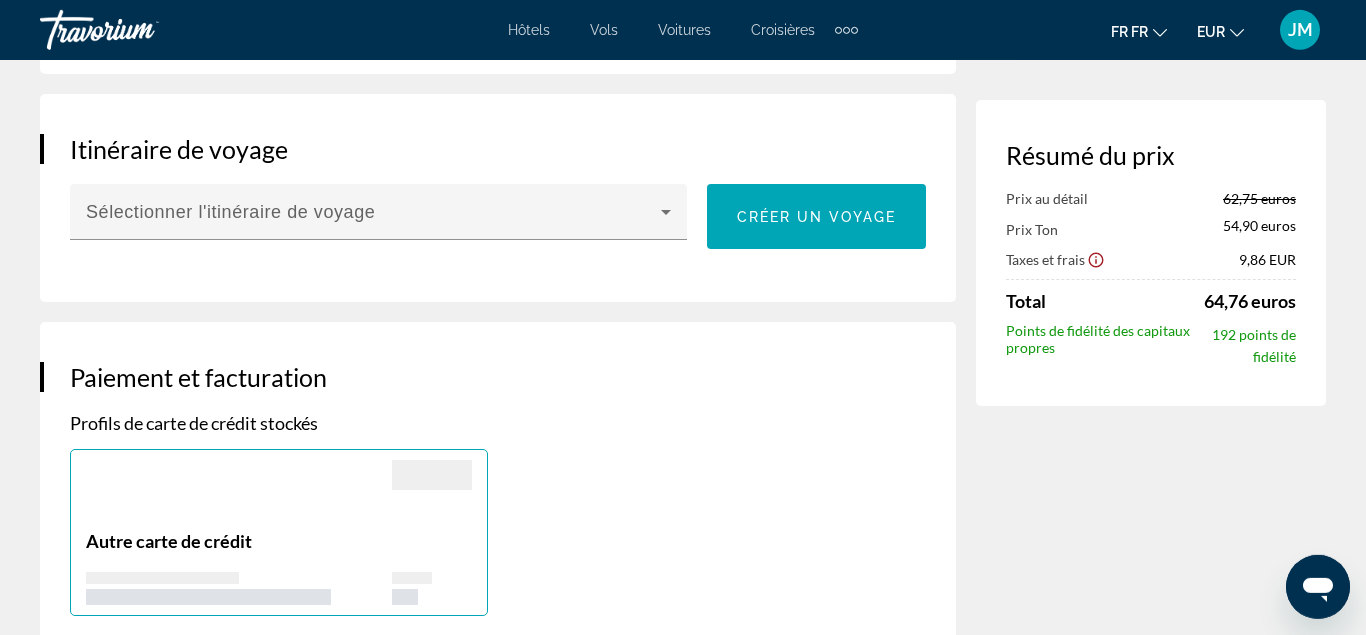
scroll to position [2193, 0]
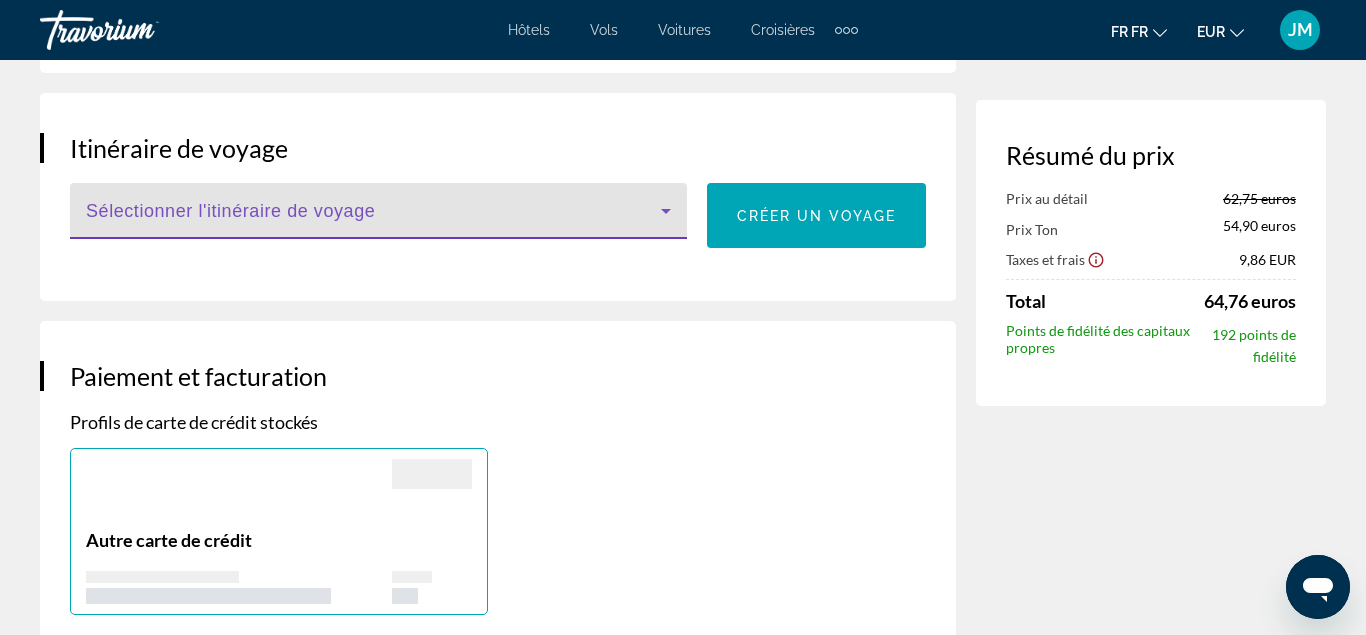
click at [521, 215] on span "Principaux contenus" at bounding box center [373, 219] width 575 height 24
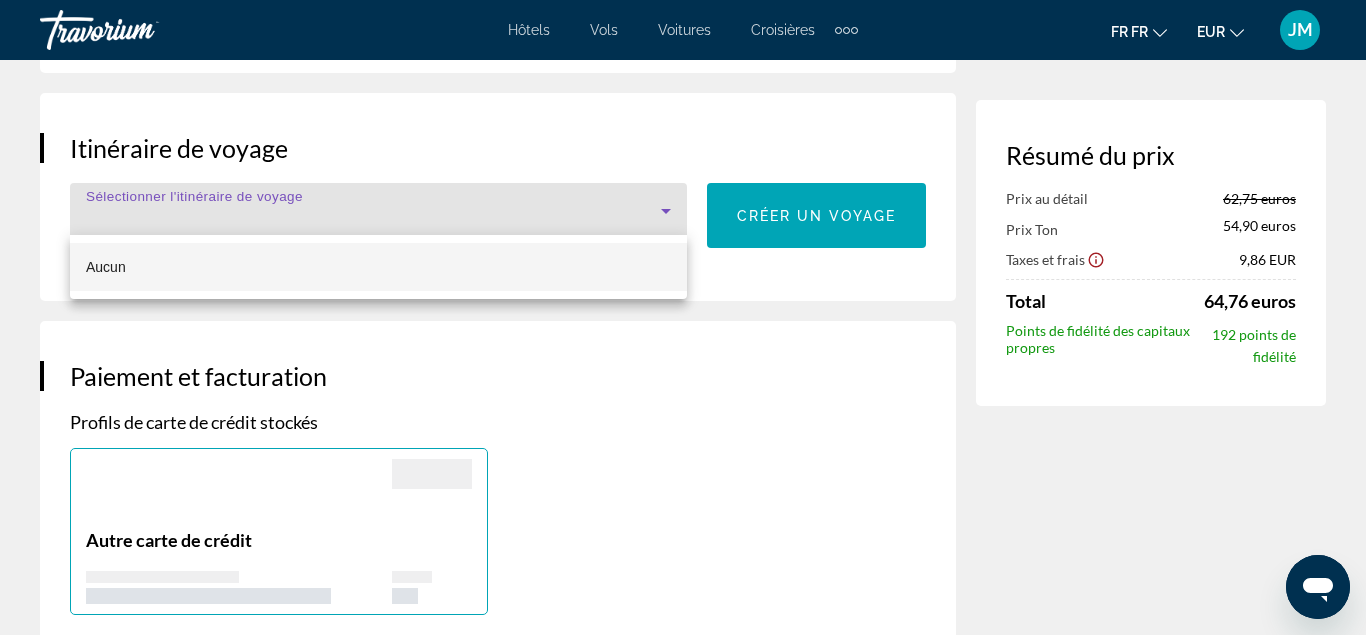
click at [521, 215] on div at bounding box center [683, 317] width 1366 height 635
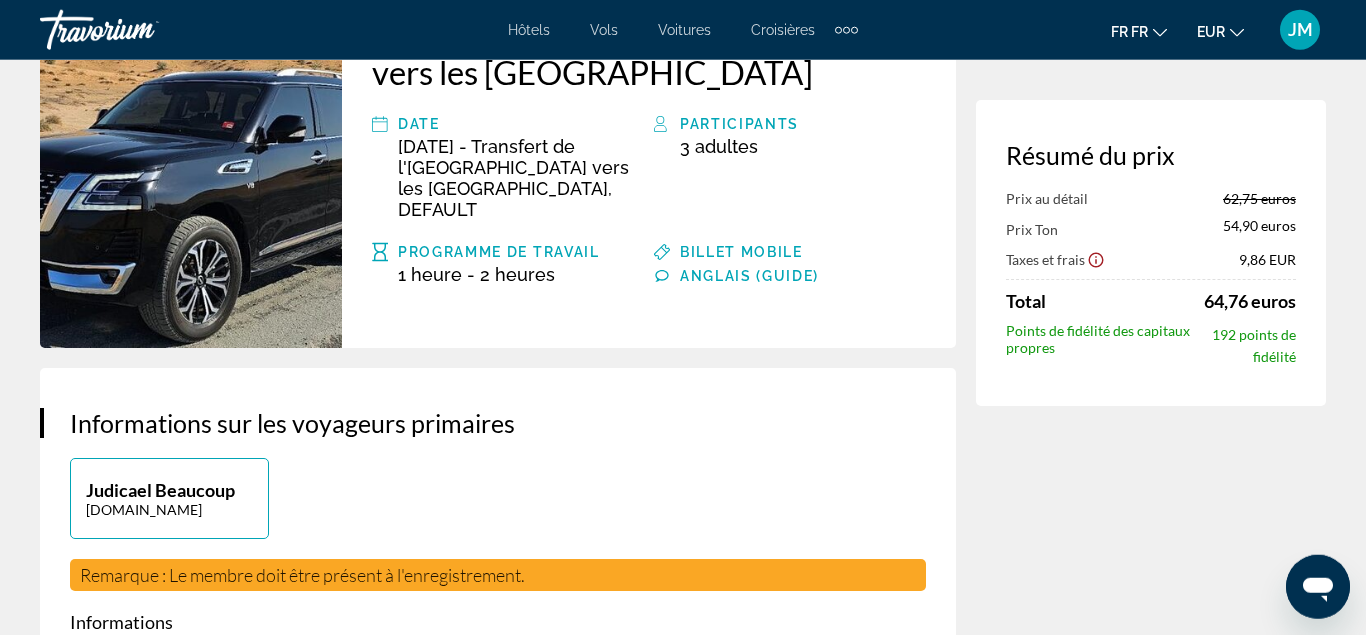
scroll to position [198, 0]
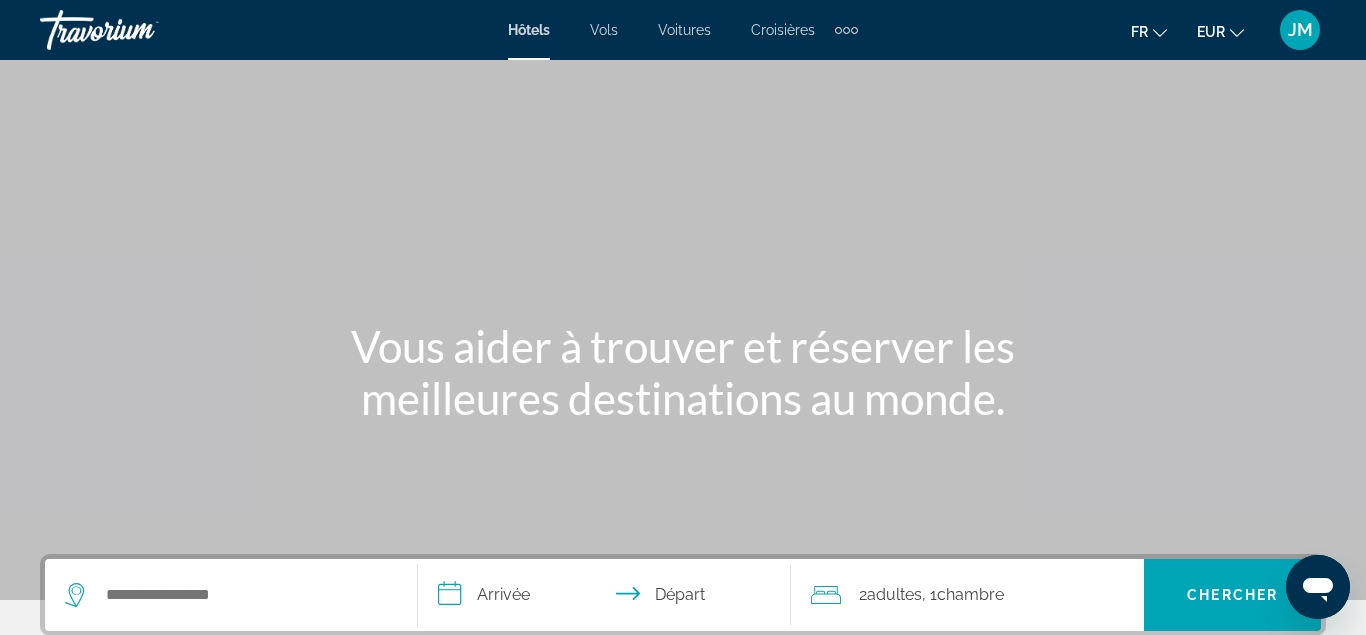
click at [840, 29] on div "Extra navigation items" at bounding box center [838, 30] width 7 height 7
click at [825, 55] on link "Activités" at bounding box center [814, 67] width 75 height 36
